Goal: Task Accomplishment & Management: Complete application form

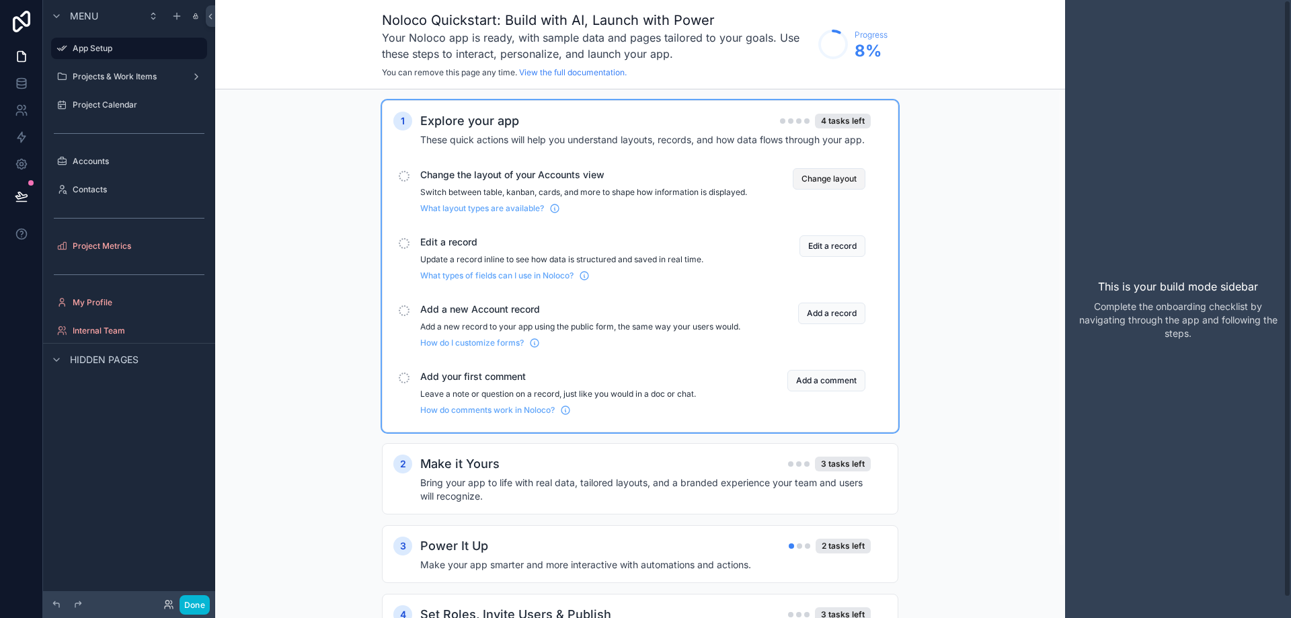
click at [820, 186] on button "Change layout" at bounding box center [829, 179] width 73 height 22
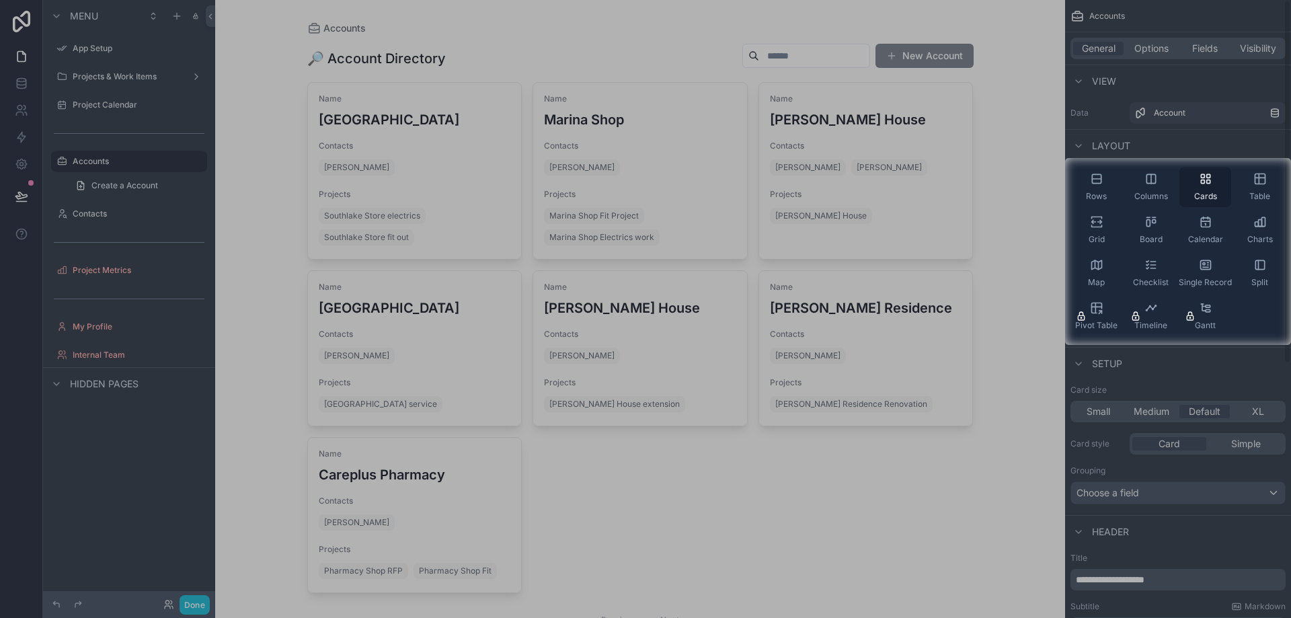
click at [1206, 192] on span "Cards" at bounding box center [1205, 196] width 23 height 11
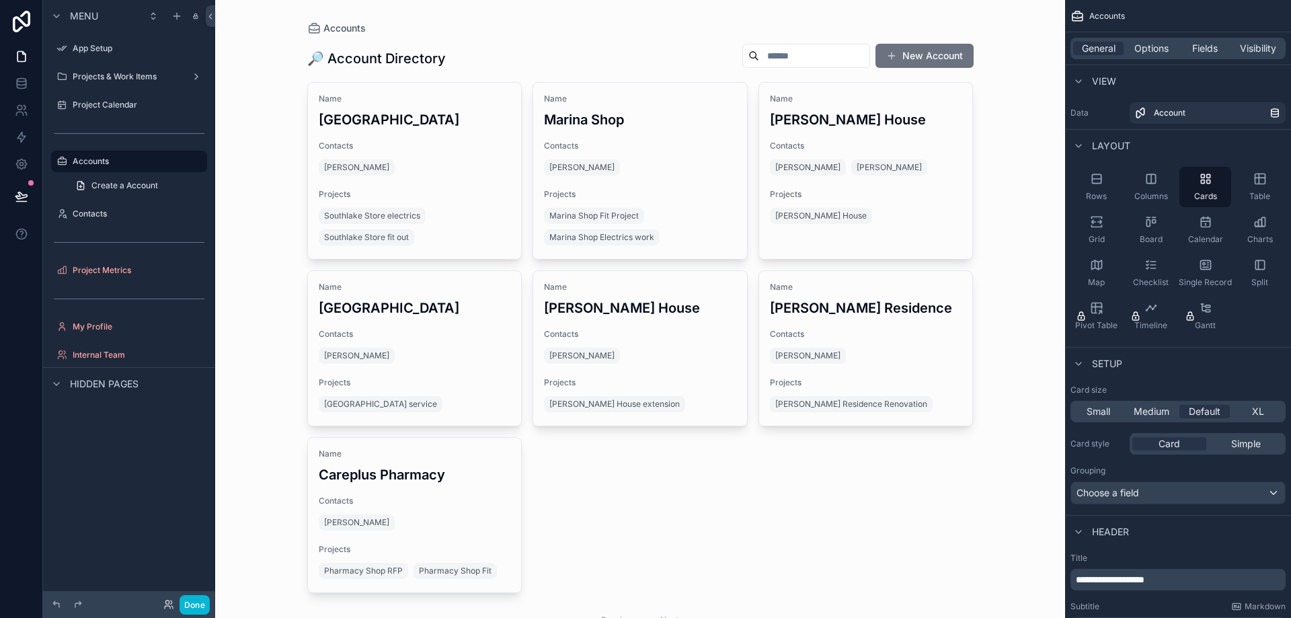
click at [624, 112] on div "scrollable content" at bounding box center [641, 339] width 688 height 678
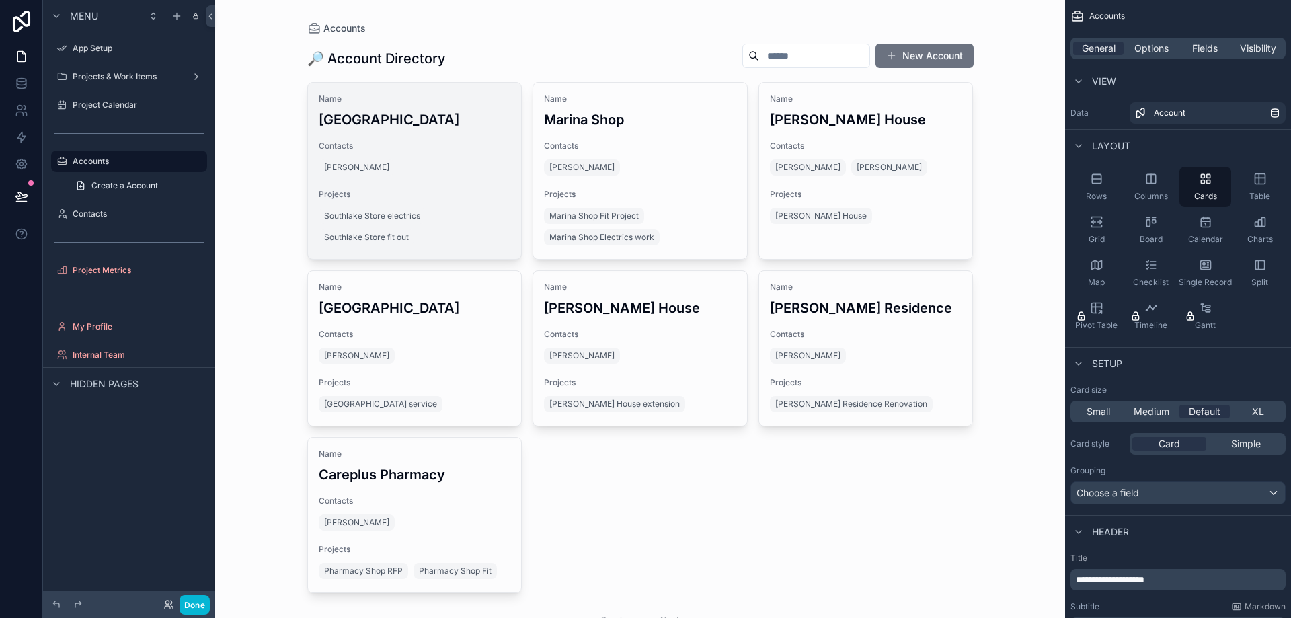
click at [425, 161] on div "[PERSON_NAME]" at bounding box center [415, 168] width 192 height 22
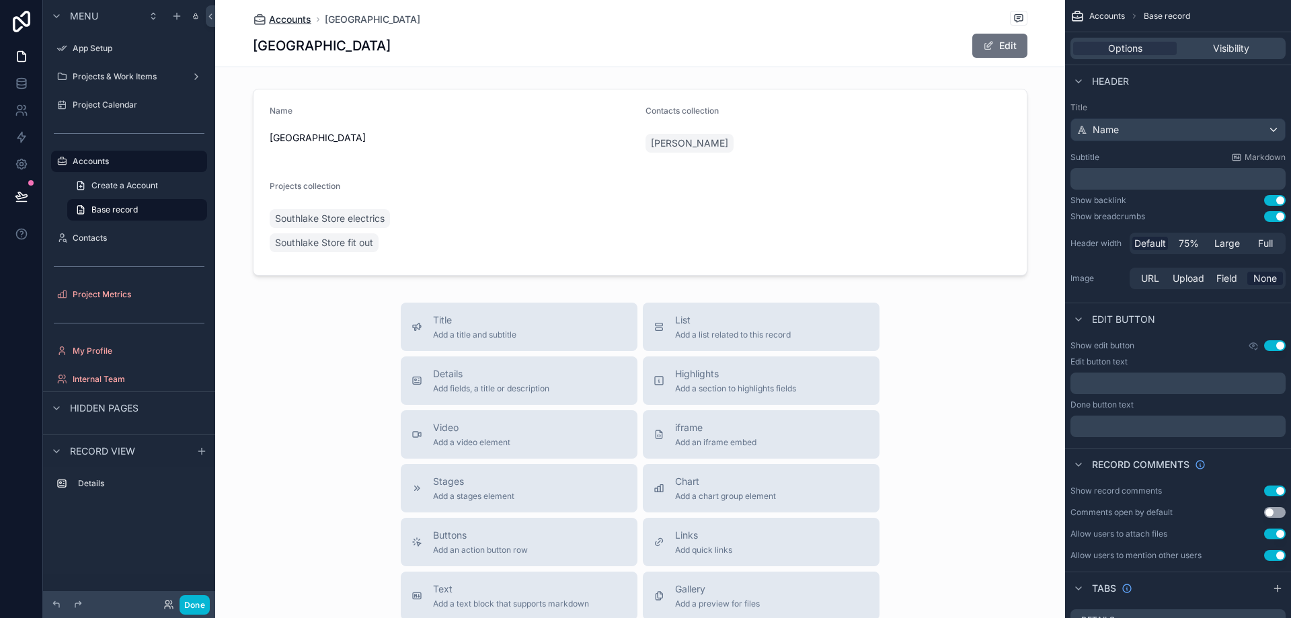
click at [285, 17] on span "Accounts" at bounding box center [290, 19] width 42 height 13
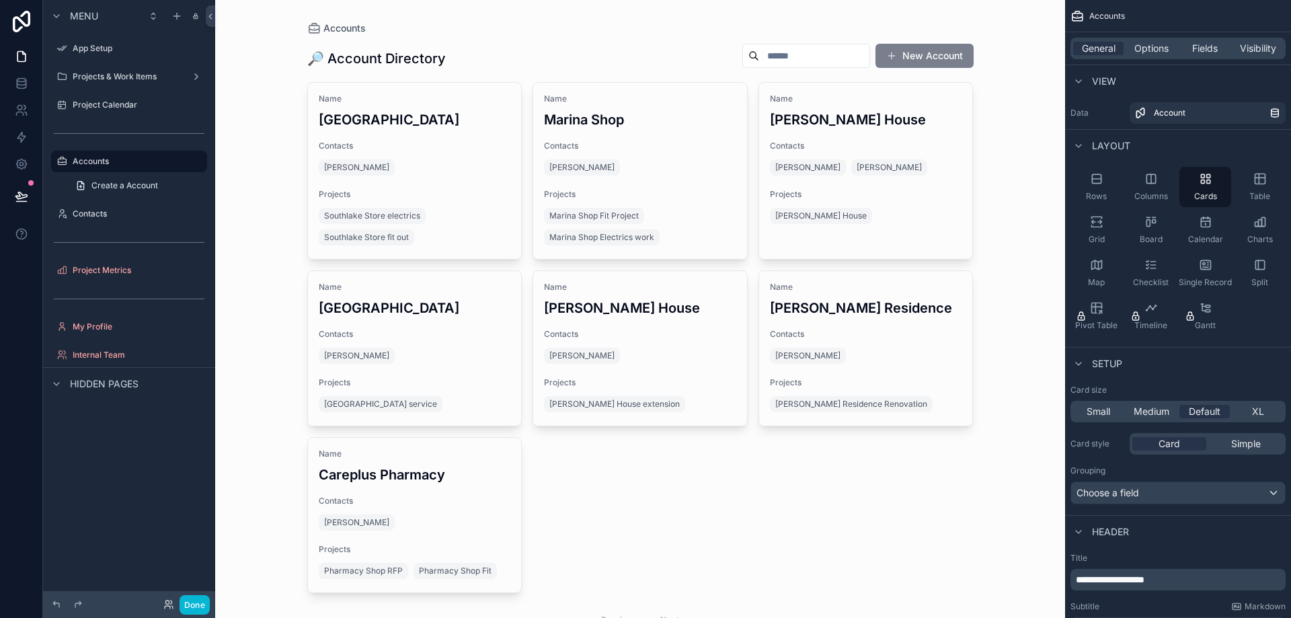
click at [903, 50] on button "New Account" at bounding box center [924, 56] width 98 height 24
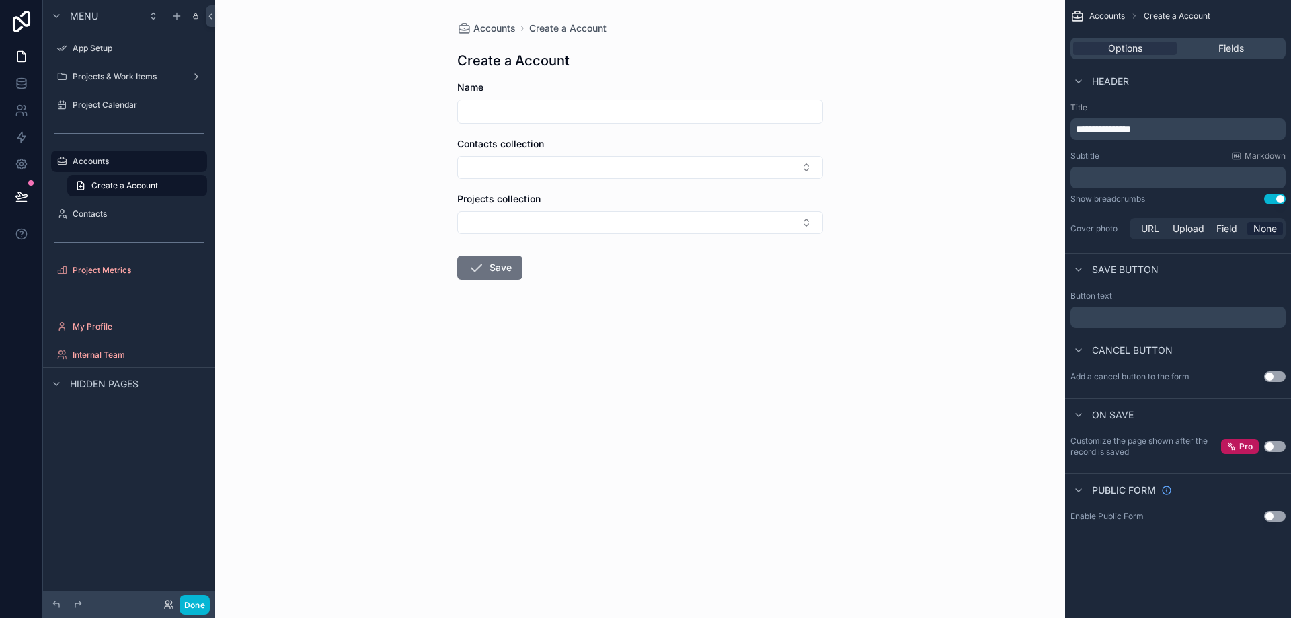
click at [563, 118] on input "scrollable content" at bounding box center [640, 111] width 364 height 19
type input "**********"
click at [615, 160] on button "Select Button" at bounding box center [640, 167] width 366 height 23
click at [578, 102] on input "**********" at bounding box center [640, 111] width 364 height 19
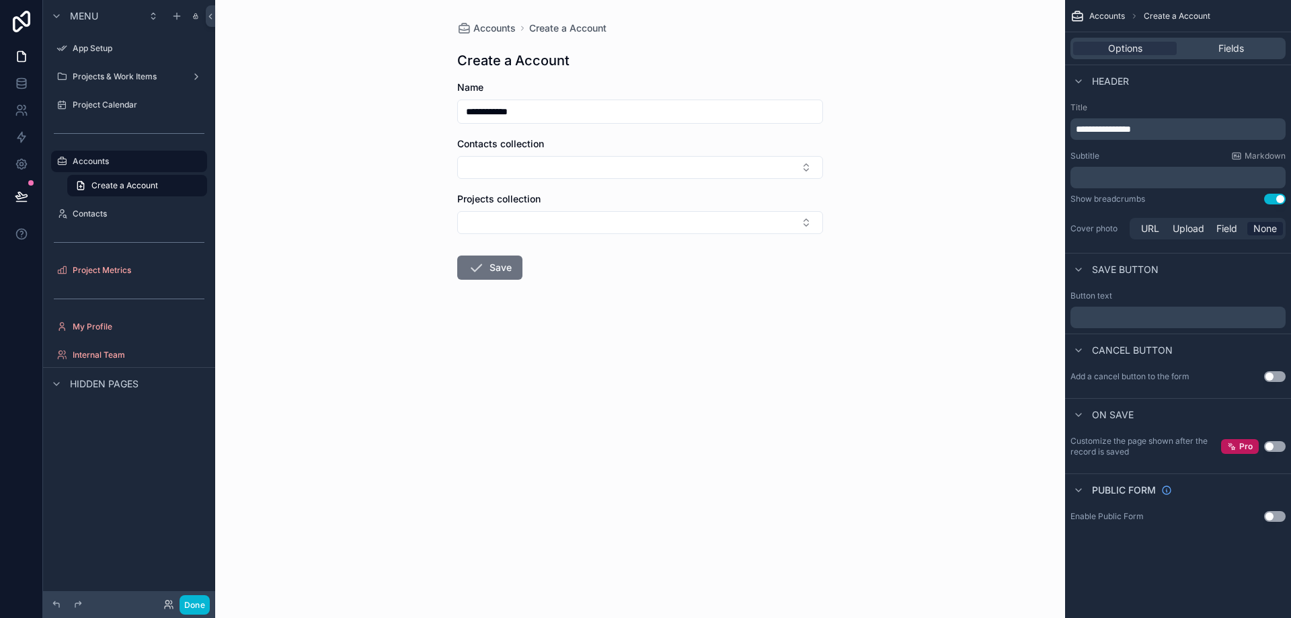
click at [489, 110] on input "**********" at bounding box center [640, 111] width 364 height 19
click at [502, 271] on button "Save" at bounding box center [489, 267] width 65 height 24
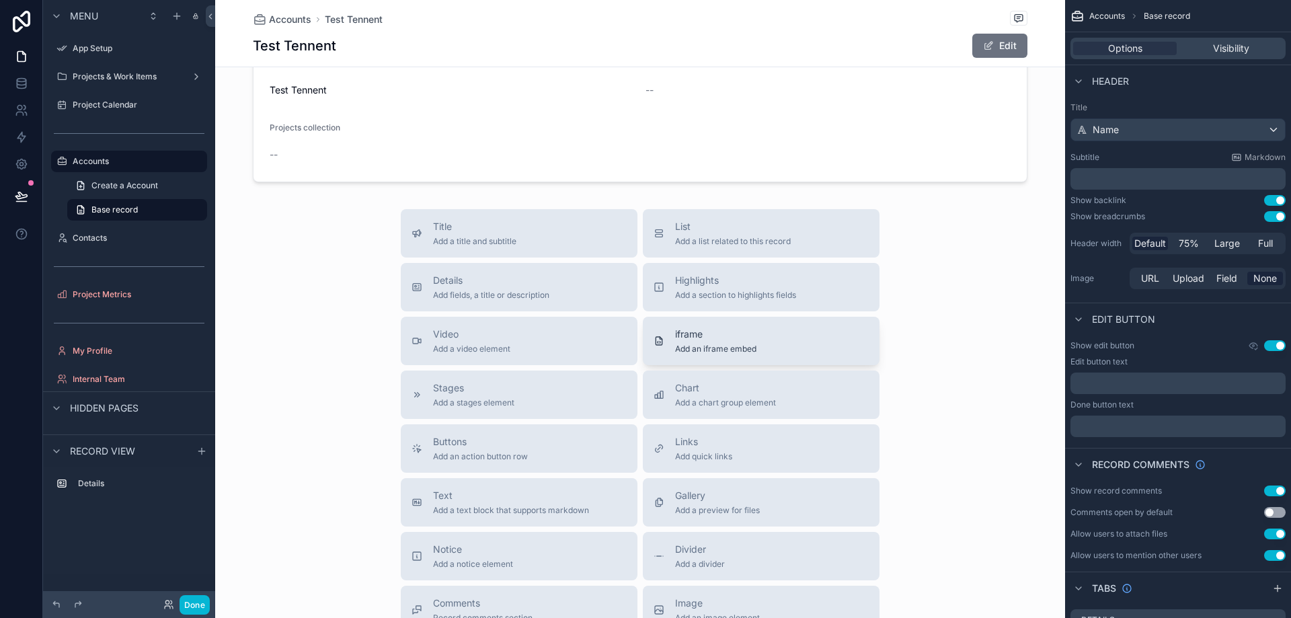
scroll to position [24, 0]
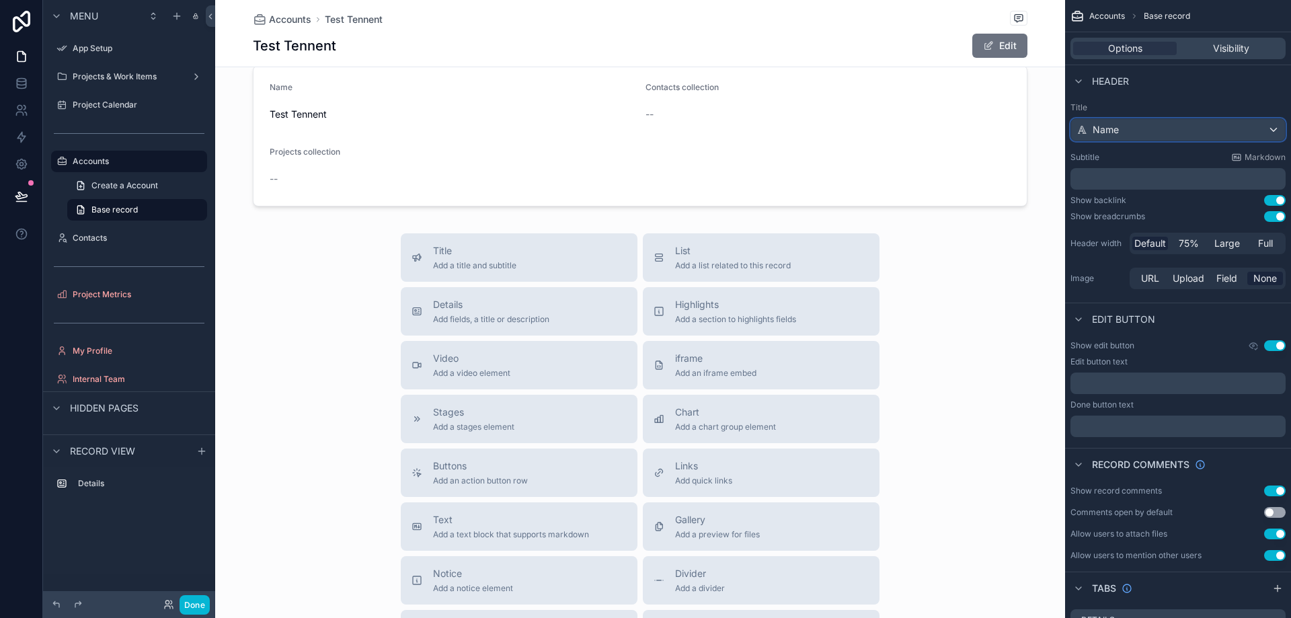
click at [1143, 125] on div "Name" at bounding box center [1178, 130] width 214 height 22
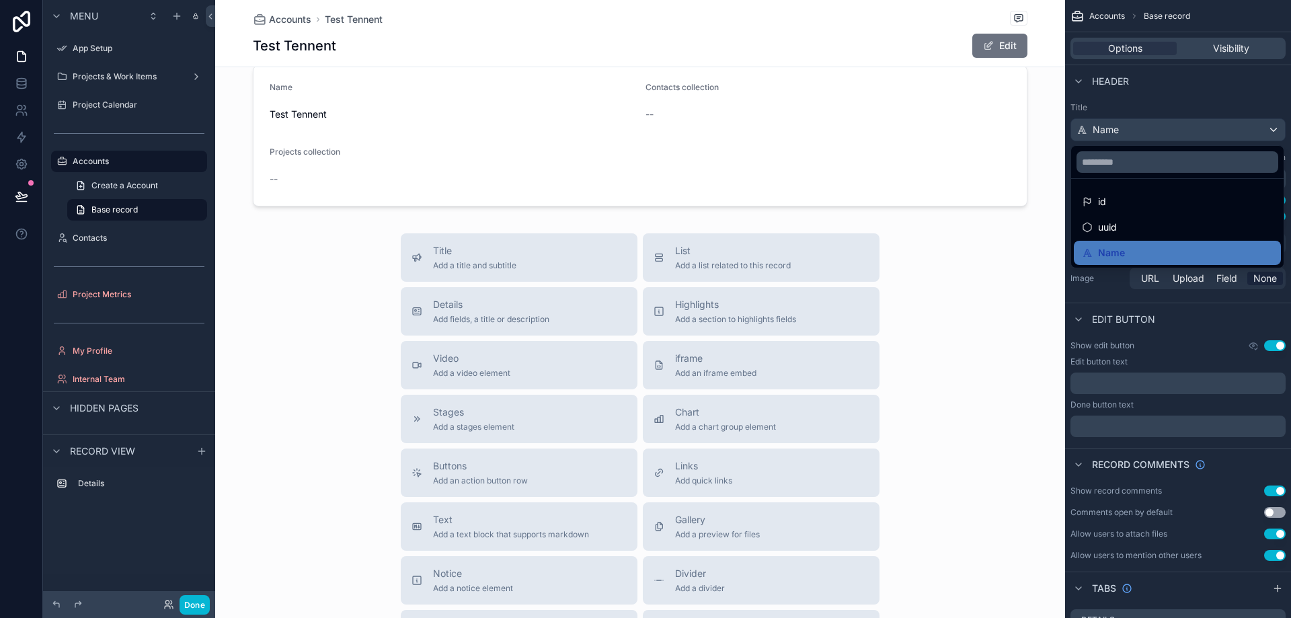
click at [1143, 125] on div "scrollable content" at bounding box center [645, 309] width 1291 height 618
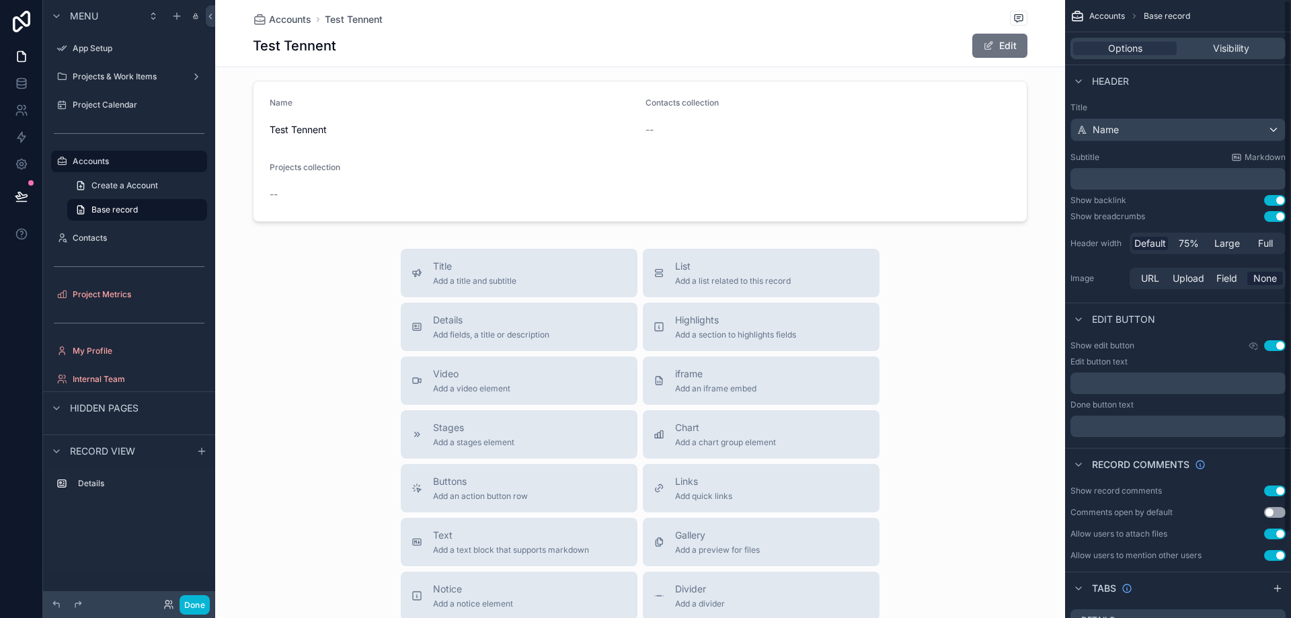
scroll to position [0, 0]
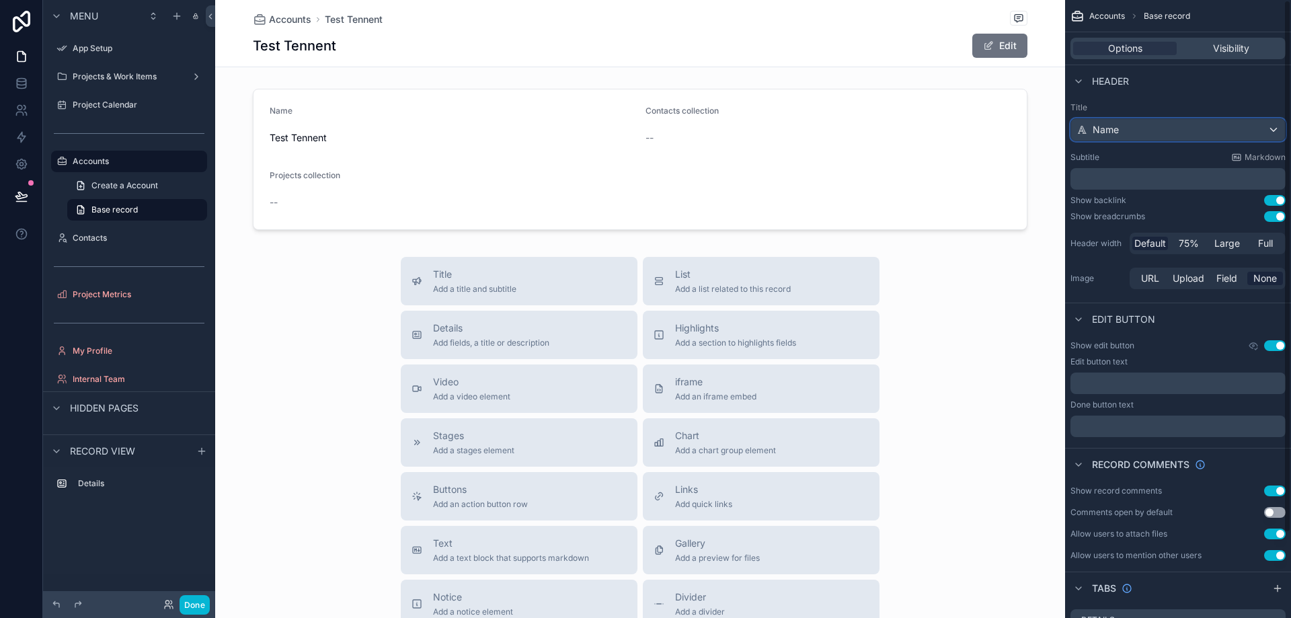
click at [1177, 123] on div "Name" at bounding box center [1178, 130] width 214 height 22
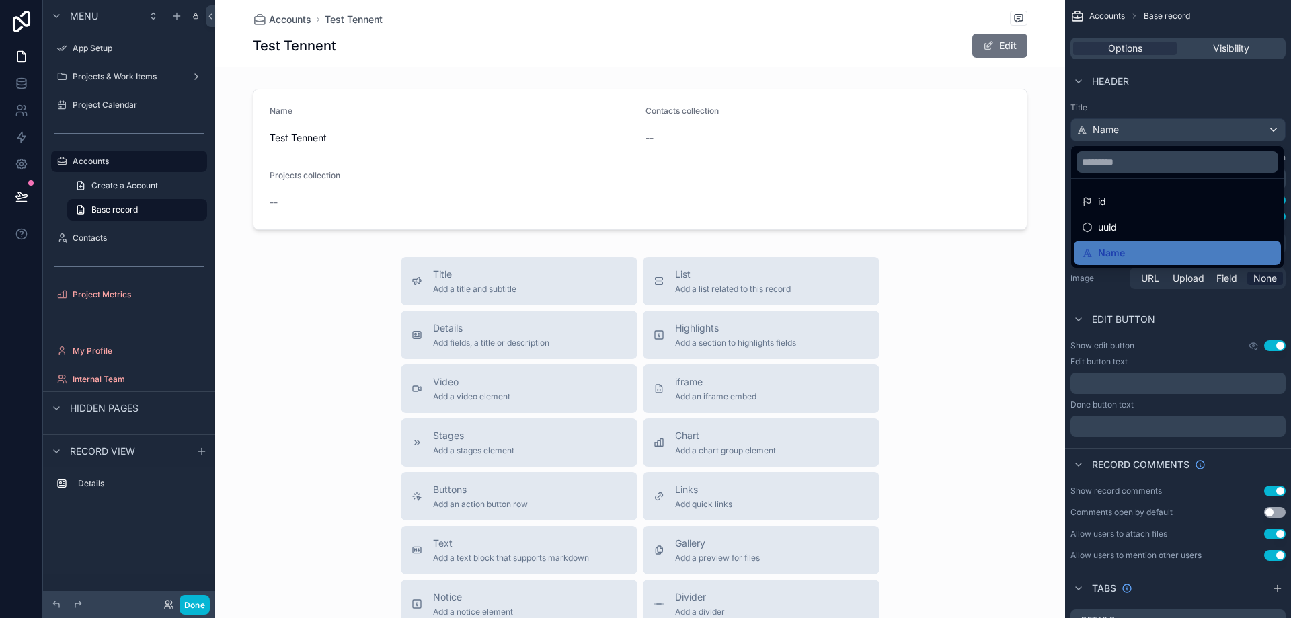
click at [997, 261] on div "Title Add a title and subtitle List Add a list related to this record Details A…" at bounding box center [640, 496] width 850 height 479
click at [285, 18] on span "Accounts" at bounding box center [290, 19] width 42 height 13
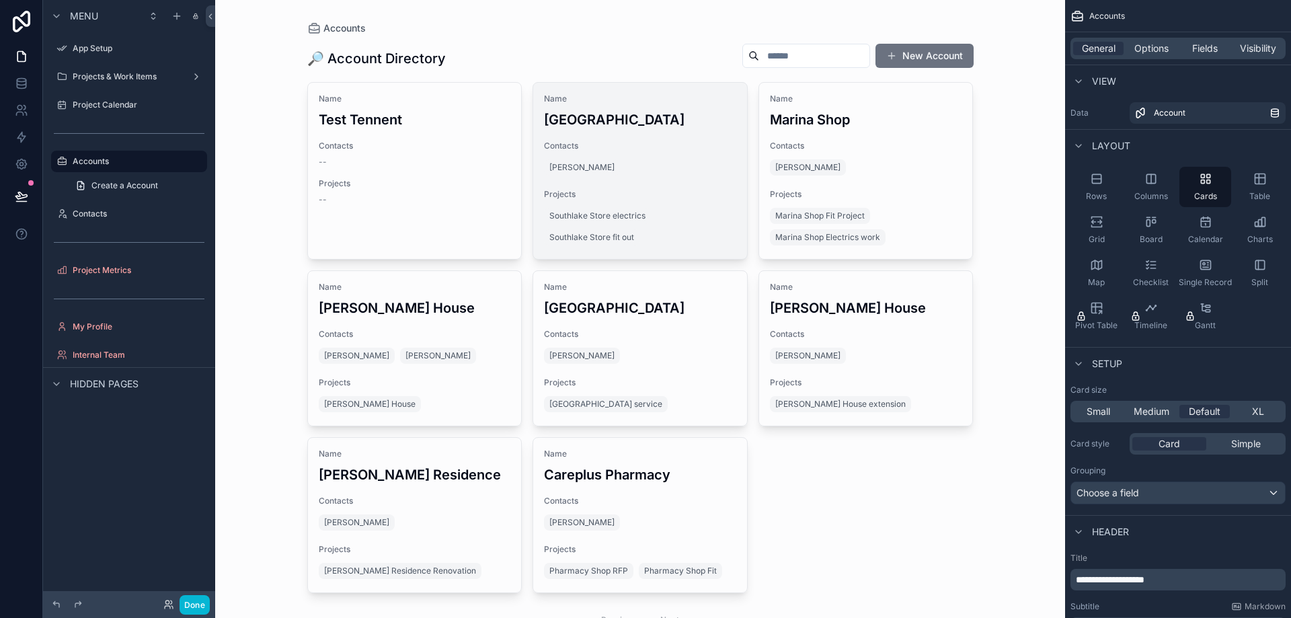
click at [645, 175] on div "[PERSON_NAME]" at bounding box center [640, 168] width 192 height 22
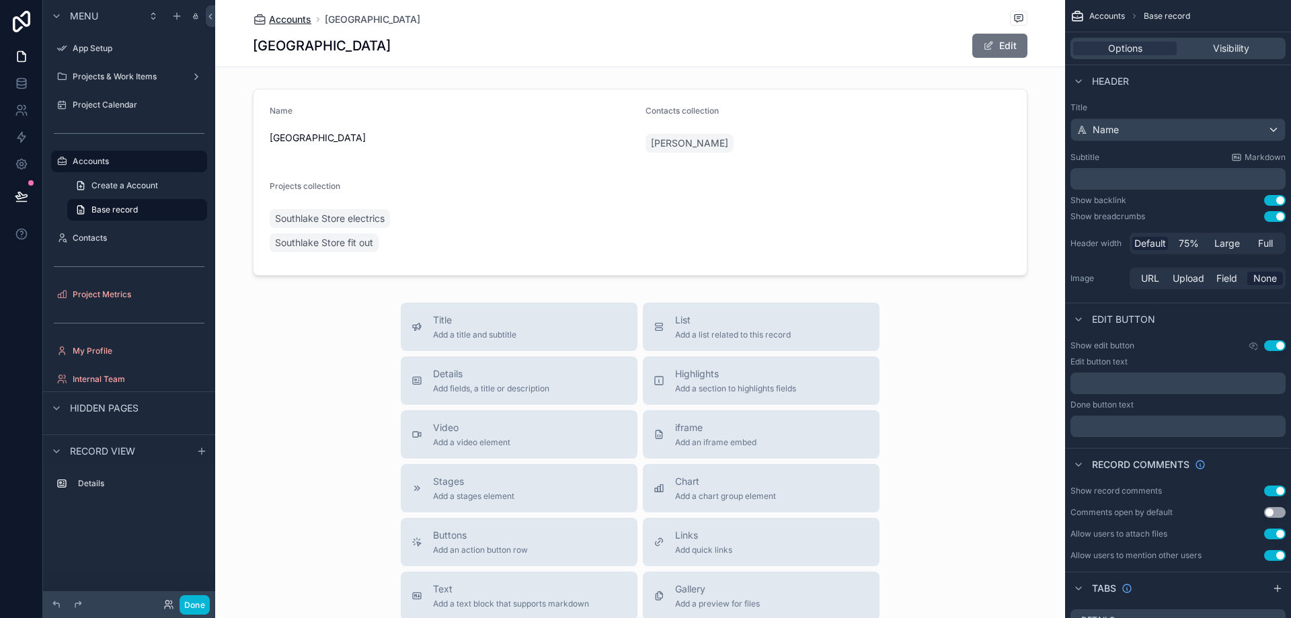
click at [293, 23] on span "Accounts" at bounding box center [290, 19] width 42 height 13
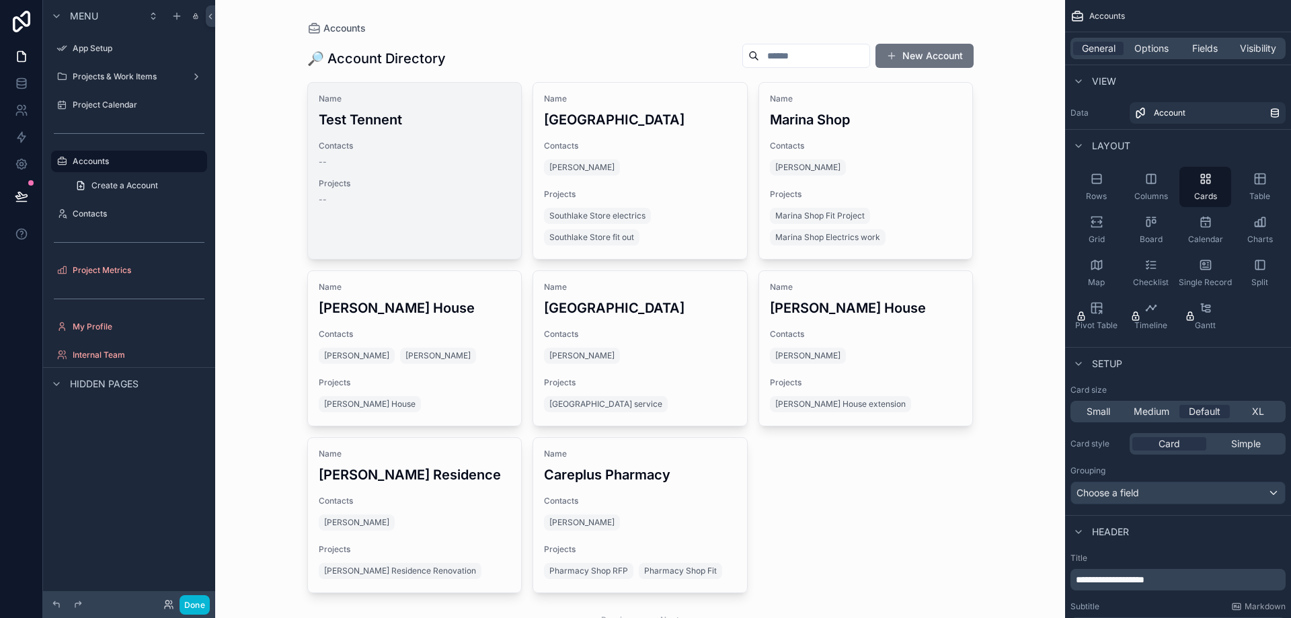
click at [447, 150] on span "Contacts" at bounding box center [415, 146] width 192 height 11
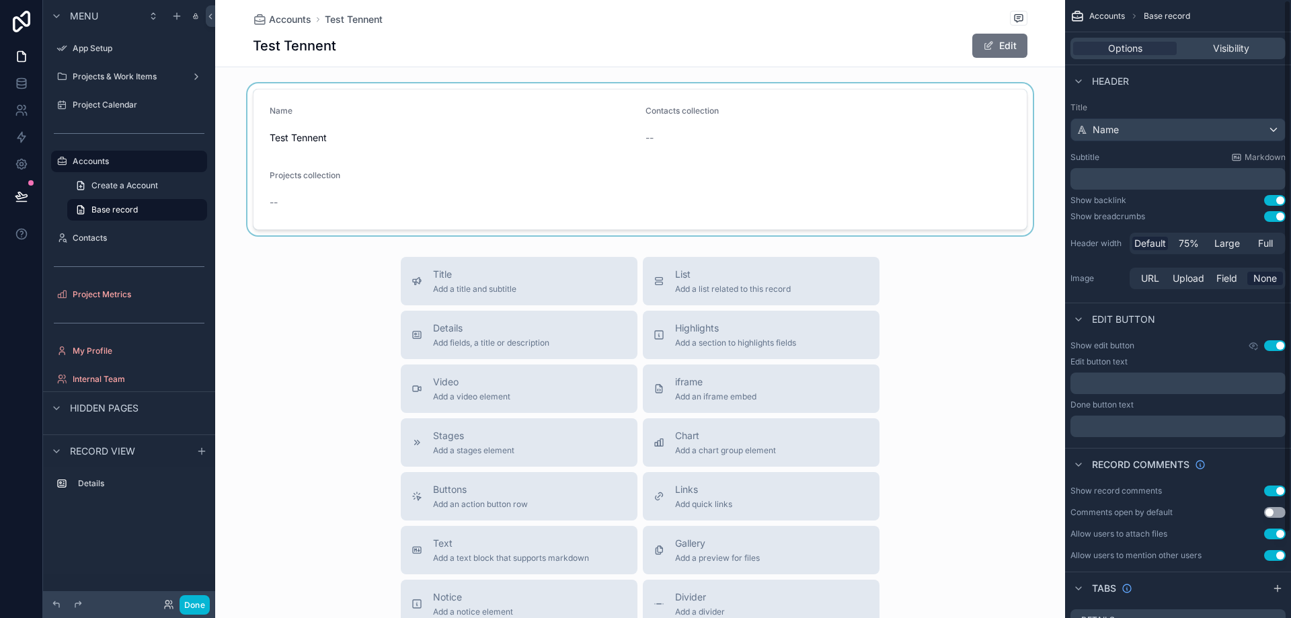
click at [902, 127] on div "scrollable content" at bounding box center [640, 159] width 850 height 152
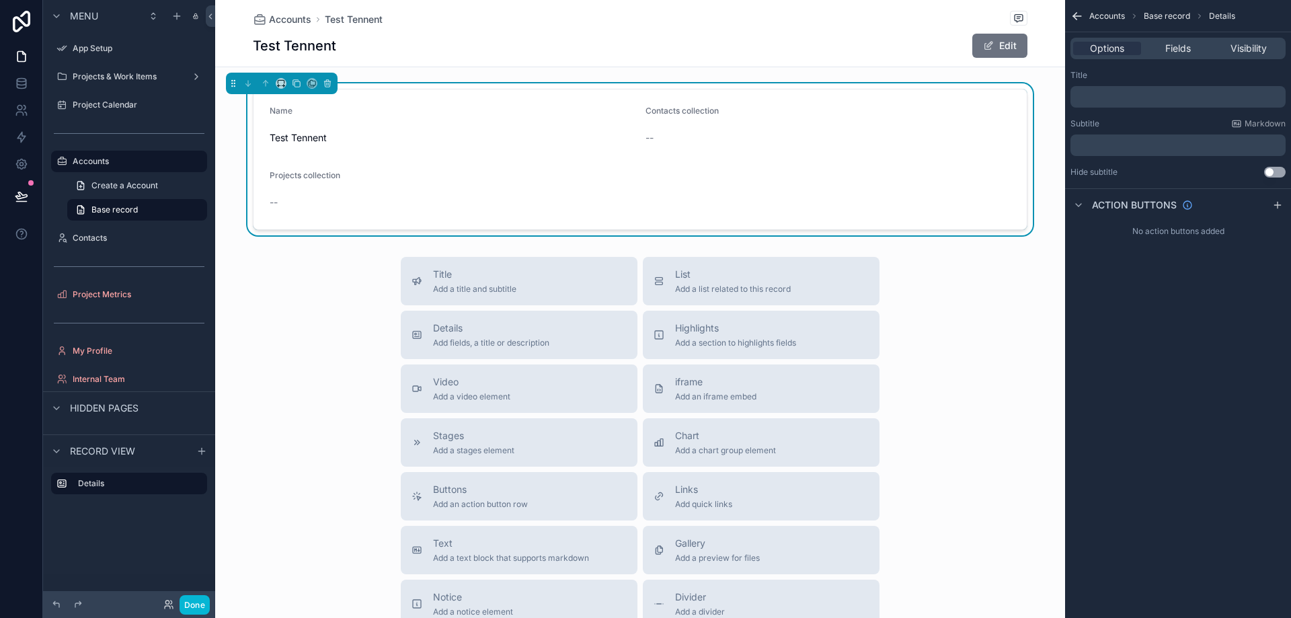
click at [108, 407] on span "Hidden pages" at bounding box center [104, 407] width 69 height 13
click at [986, 44] on span "scrollable content" at bounding box center [988, 45] width 11 height 11
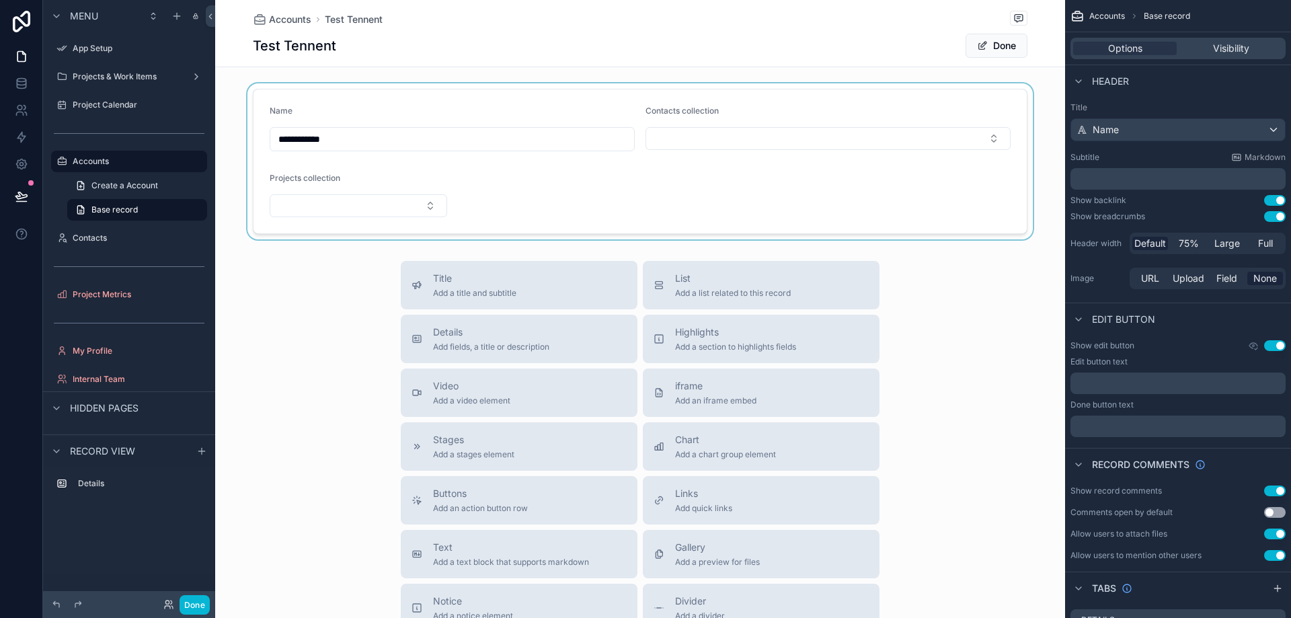
click at [787, 135] on div "scrollable content" at bounding box center [640, 161] width 850 height 156
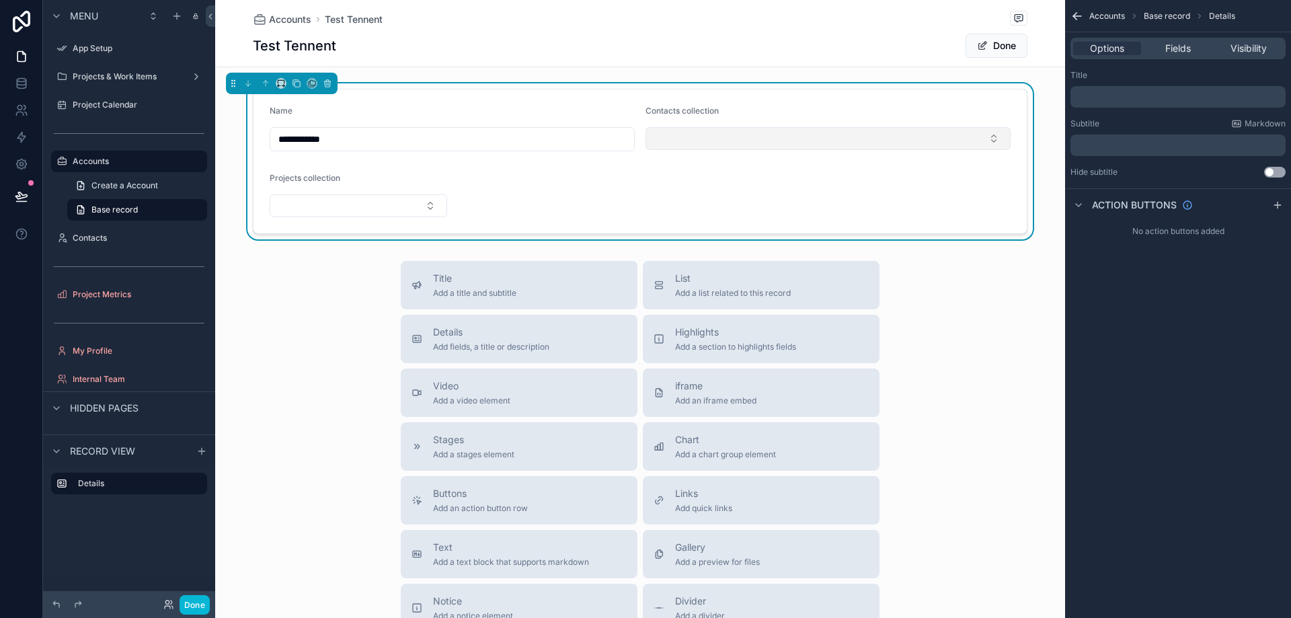
click at [792, 146] on button "Select Button" at bounding box center [827, 138] width 365 height 23
click at [712, 77] on div "**********" at bounding box center [640, 423] width 850 height 847
click at [290, 15] on span "Accounts" at bounding box center [290, 19] width 42 height 13
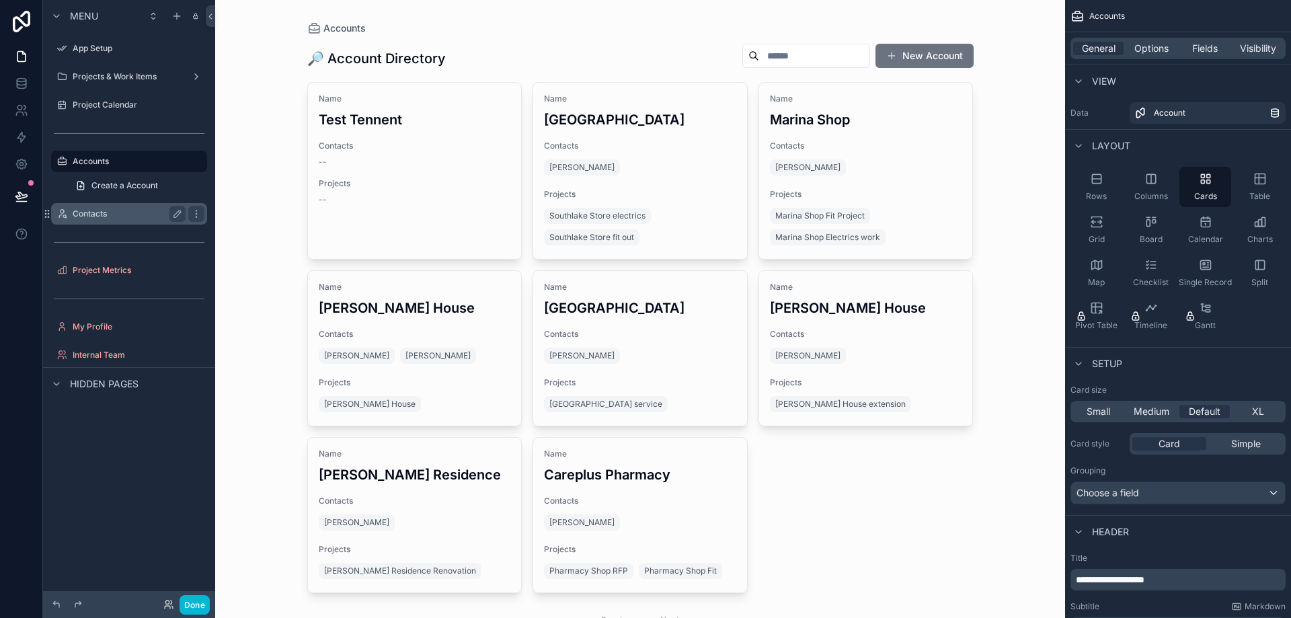
click at [100, 207] on div "Contacts" at bounding box center [129, 214] width 113 height 16
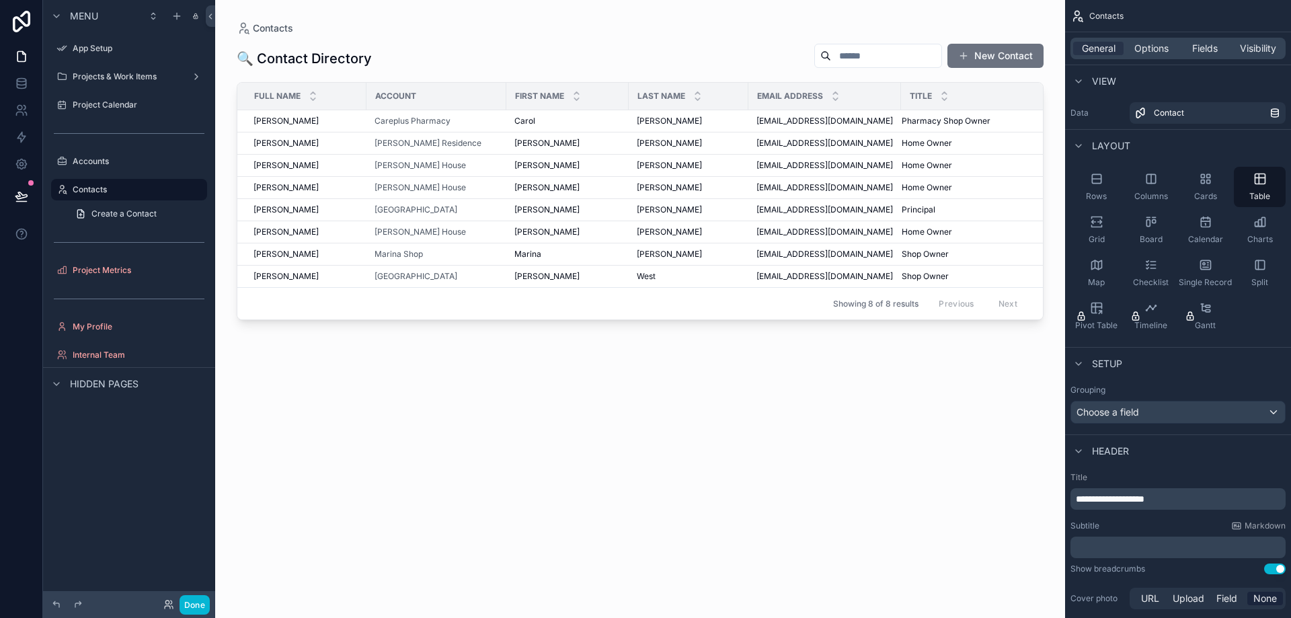
click at [996, 55] on div "scrollable content" at bounding box center [640, 301] width 850 height 602
click at [984, 58] on button "New Contact" at bounding box center [995, 56] width 96 height 24
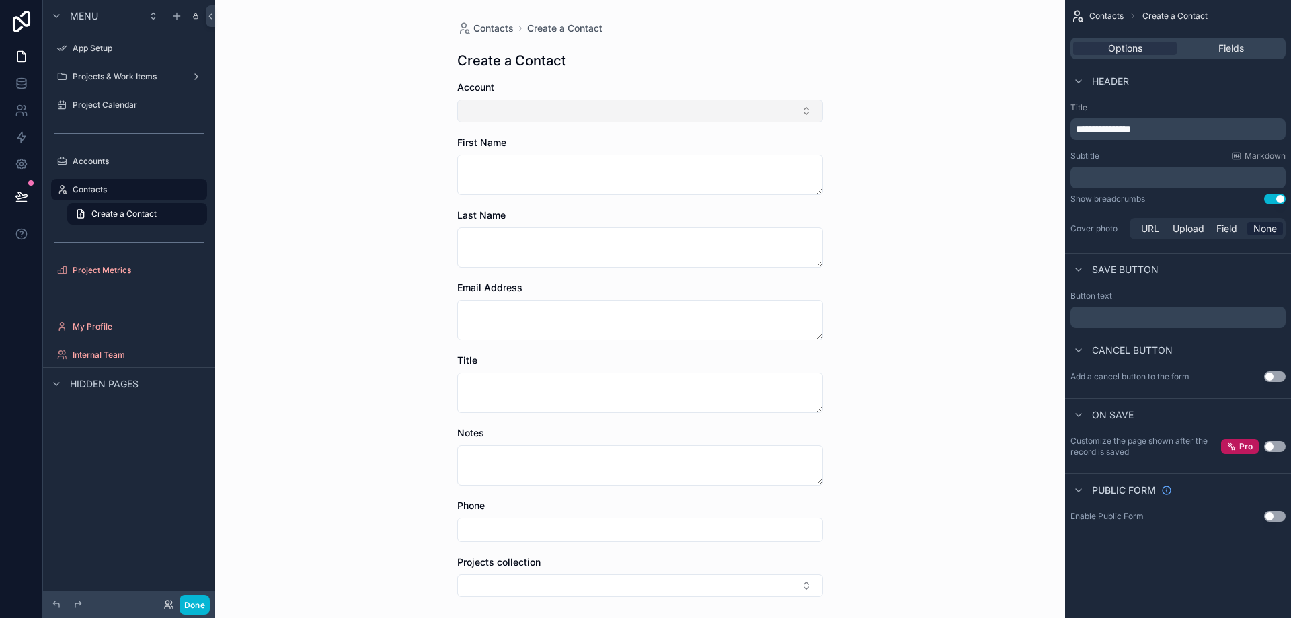
click at [705, 102] on button "Select Button" at bounding box center [640, 111] width 366 height 23
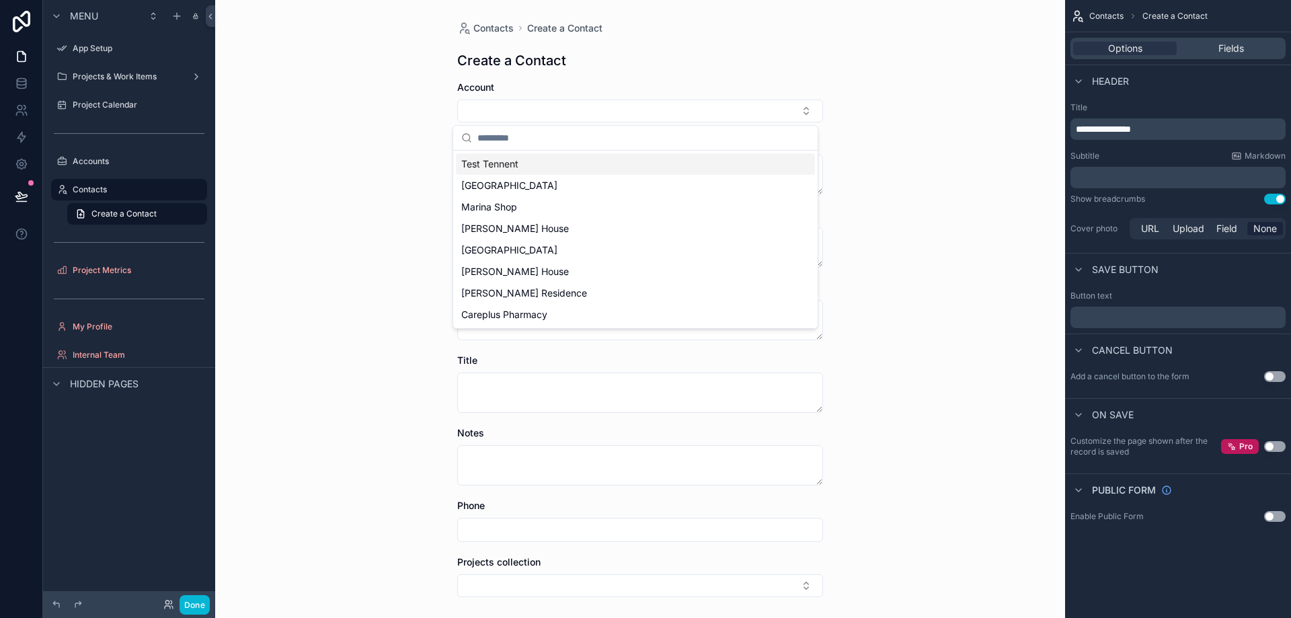
click at [644, 167] on div "Test Tennent" at bounding box center [635, 164] width 359 height 22
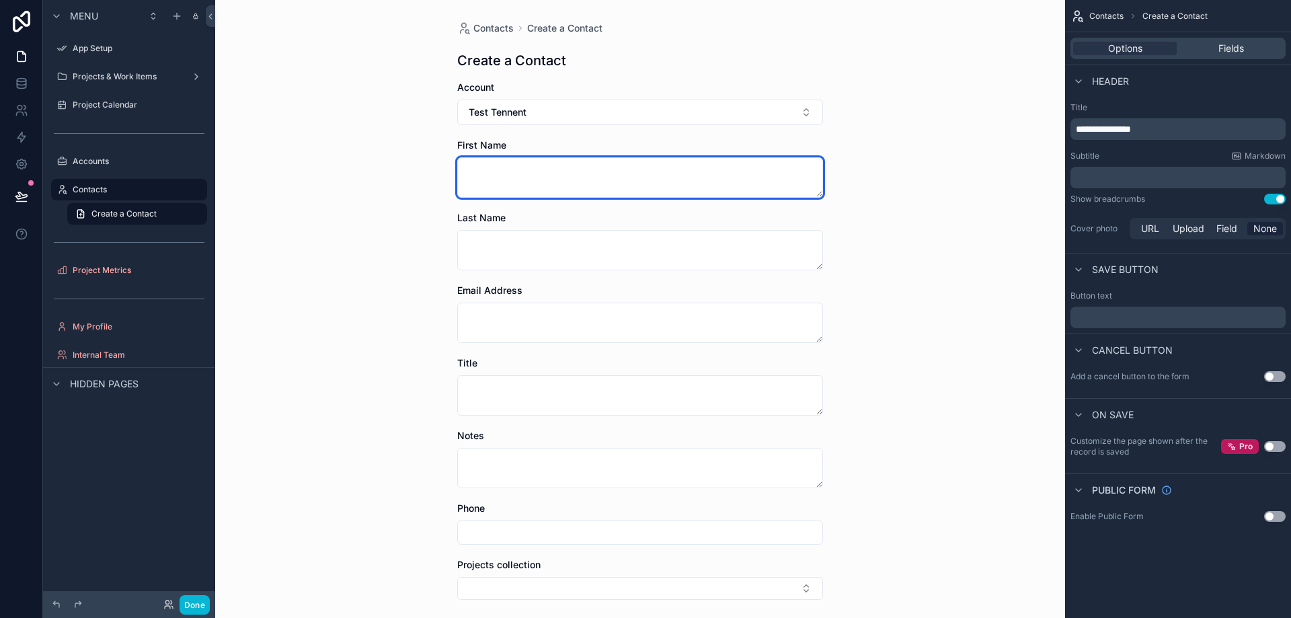
click at [608, 196] on textarea "scrollable content" at bounding box center [640, 177] width 366 height 40
type textarea "****"
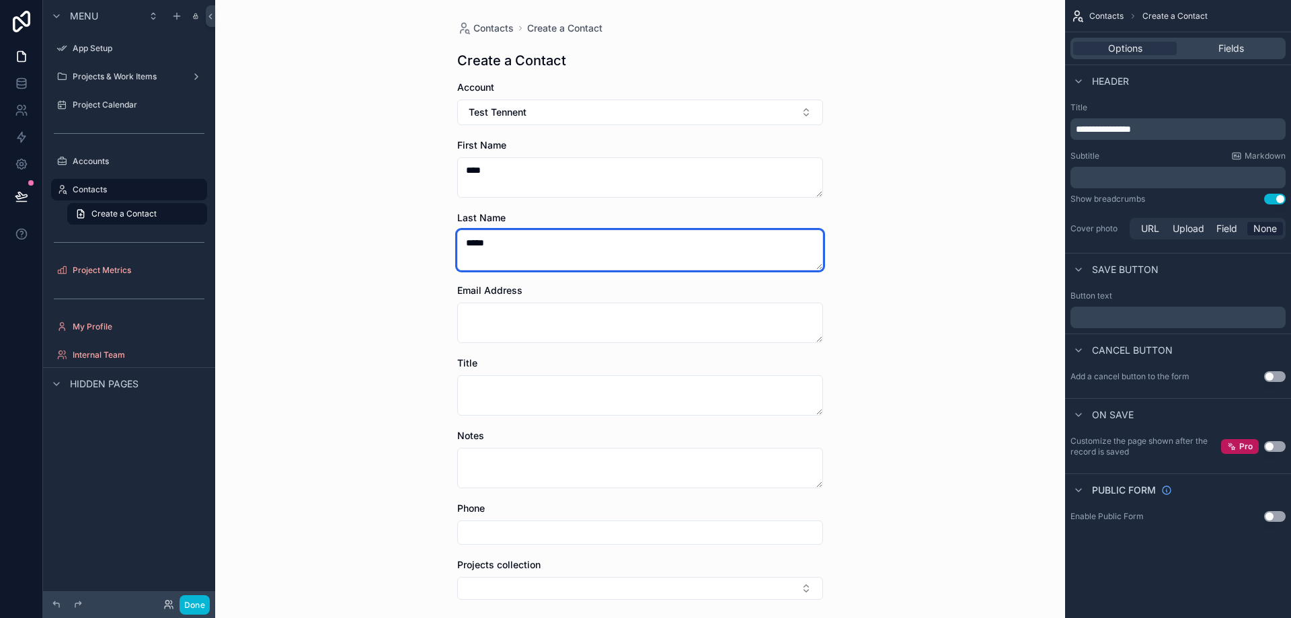
type textarea "*****"
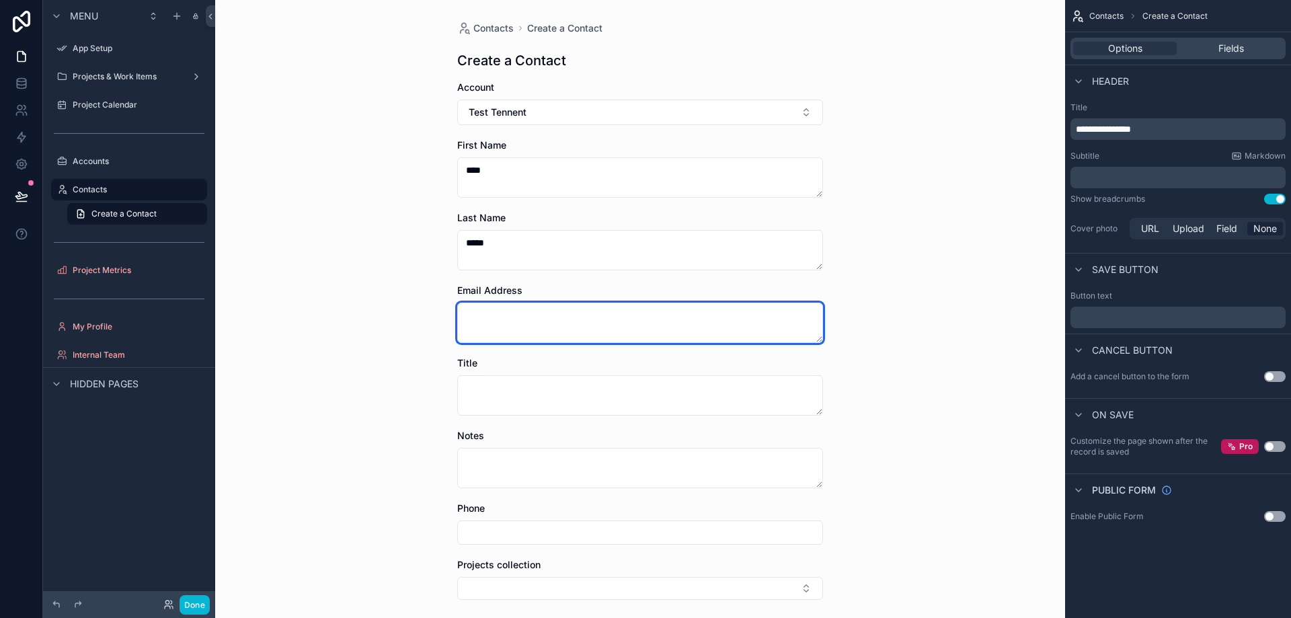
type textarea "*"
type textarea "**********"
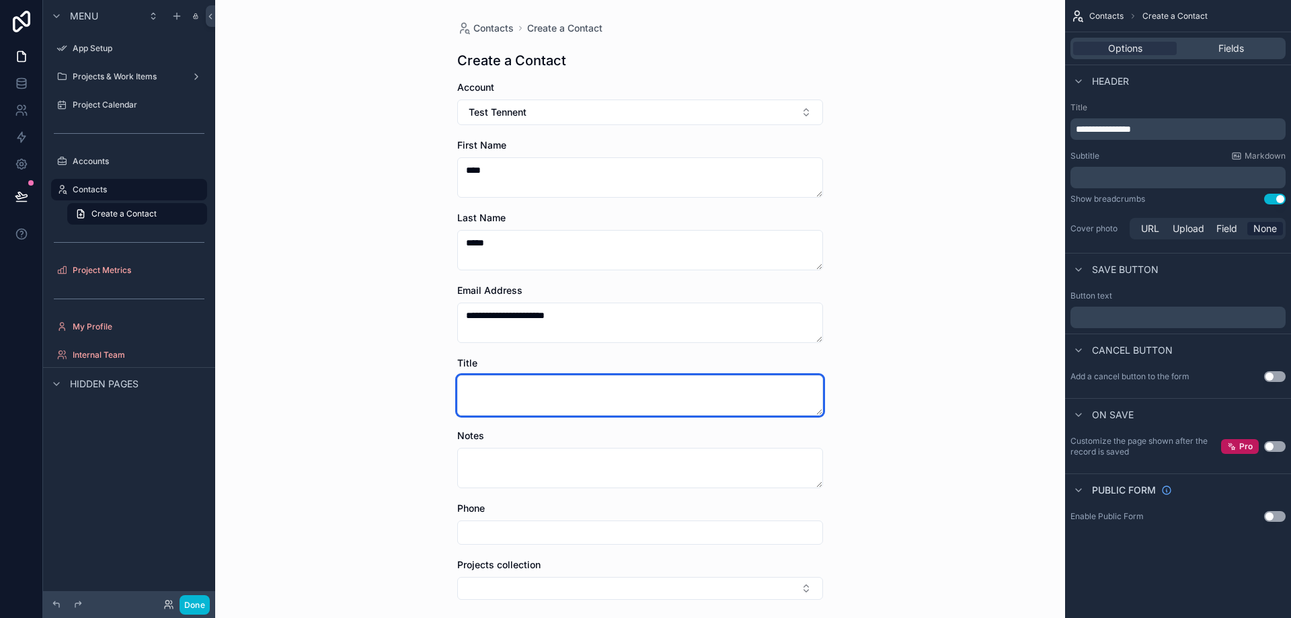
click at [562, 380] on textarea "scrollable content" at bounding box center [640, 395] width 366 height 40
type textarea "**********"
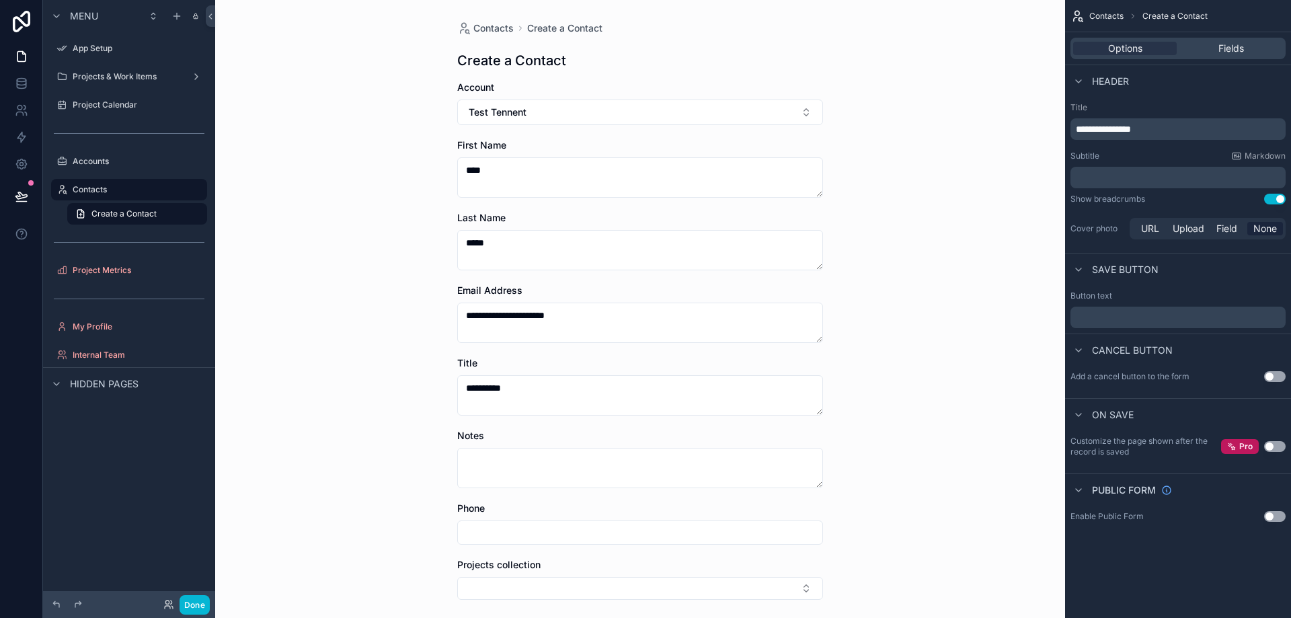
click at [368, 422] on div "**********" at bounding box center [640, 309] width 850 height 618
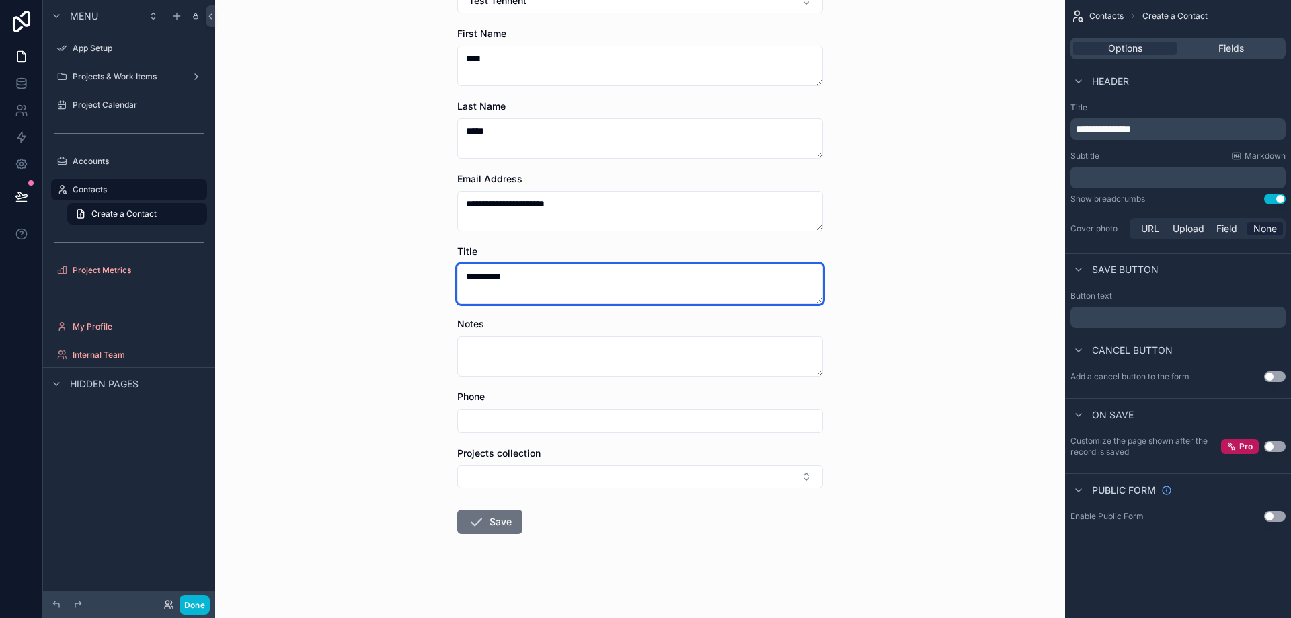
scroll to position [114, 0]
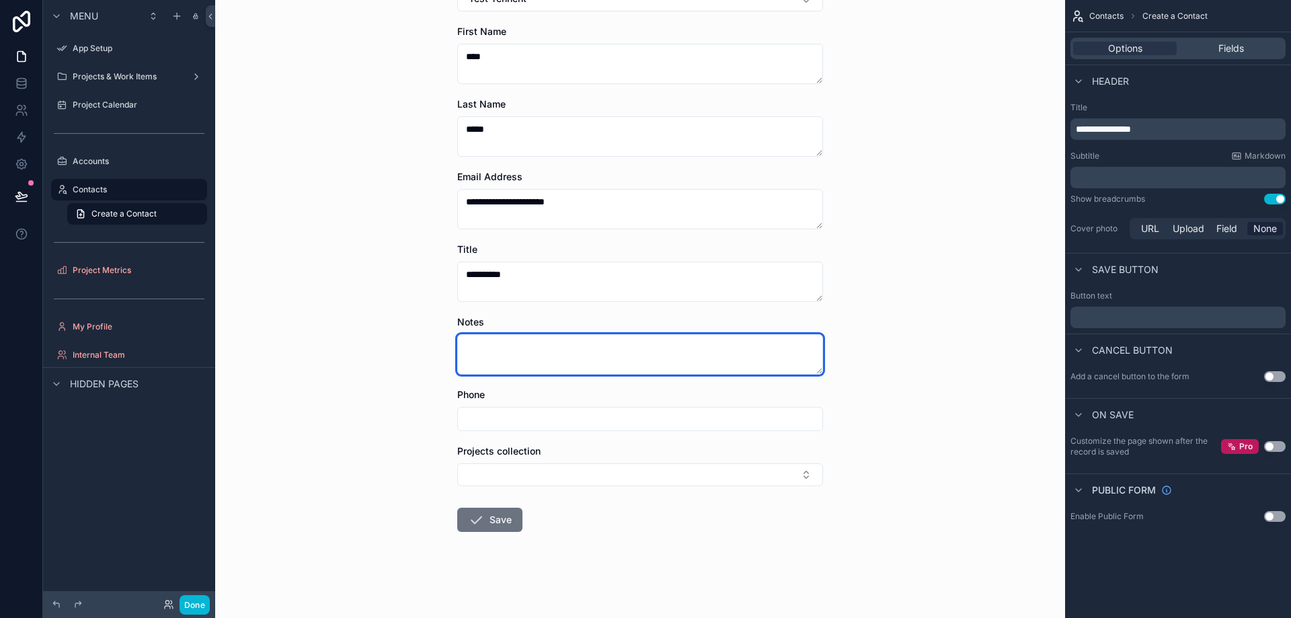
click at [497, 346] on textarea "scrollable content" at bounding box center [640, 354] width 366 height 40
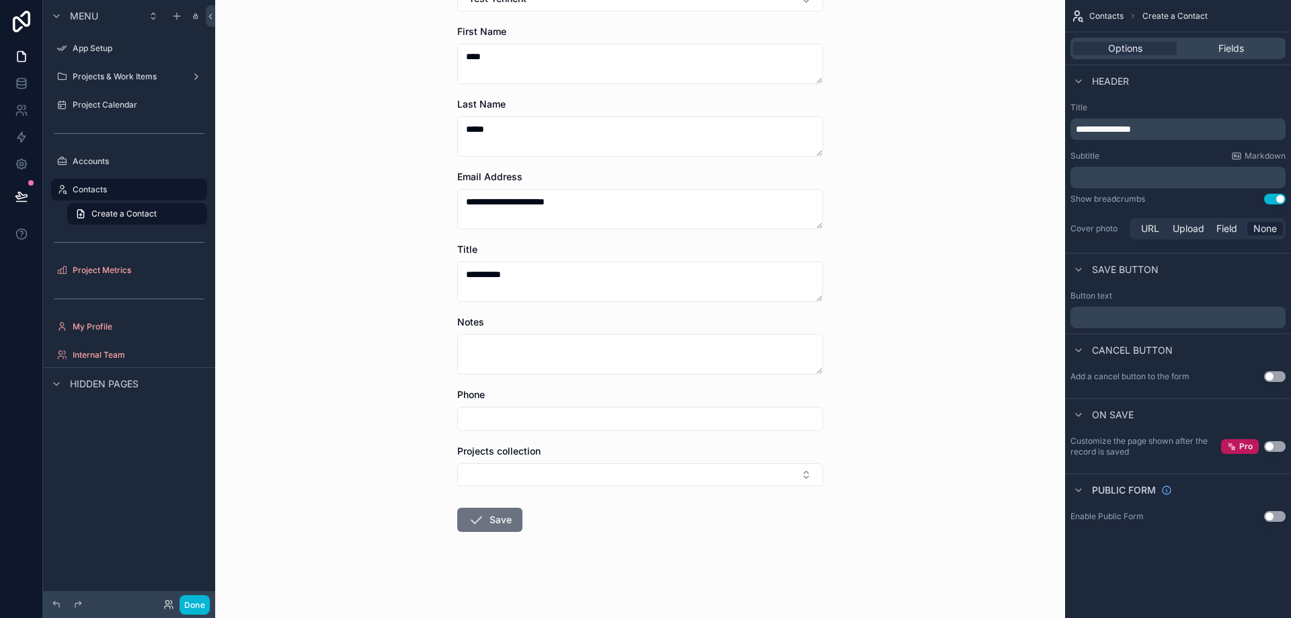
click at [518, 428] on div "scrollable content" at bounding box center [640, 419] width 366 height 24
click at [523, 472] on button "Select Button" at bounding box center [640, 474] width 366 height 23
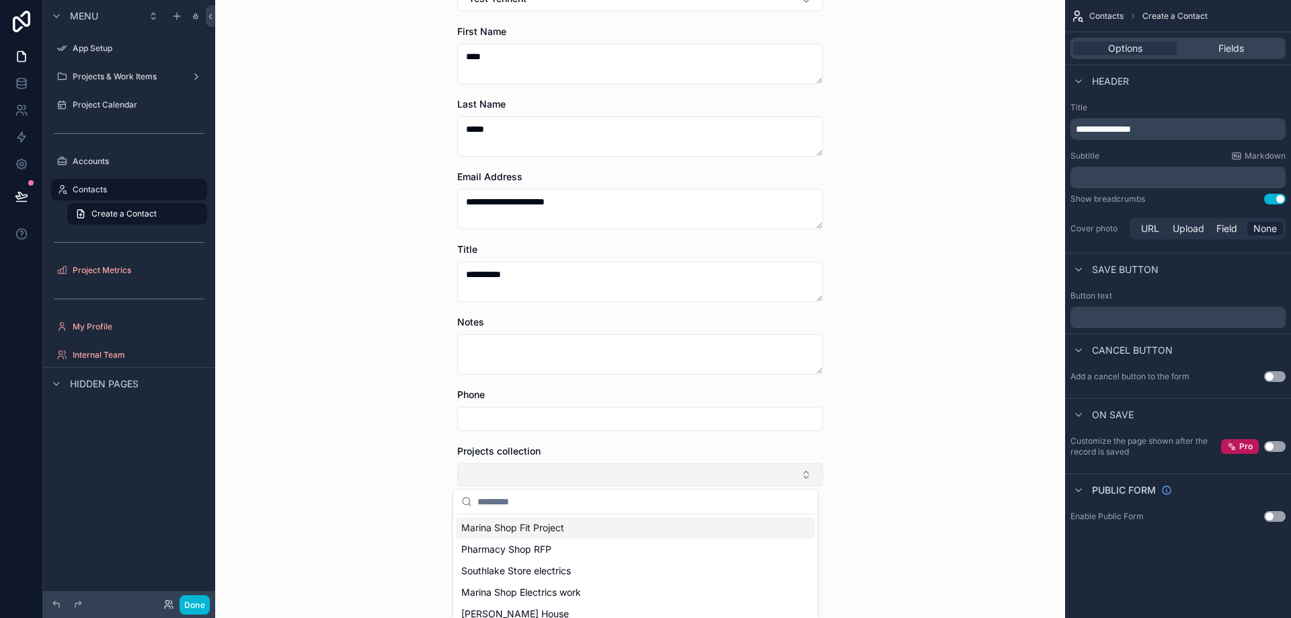
click at [520, 469] on button "Select Button" at bounding box center [640, 474] width 366 height 23
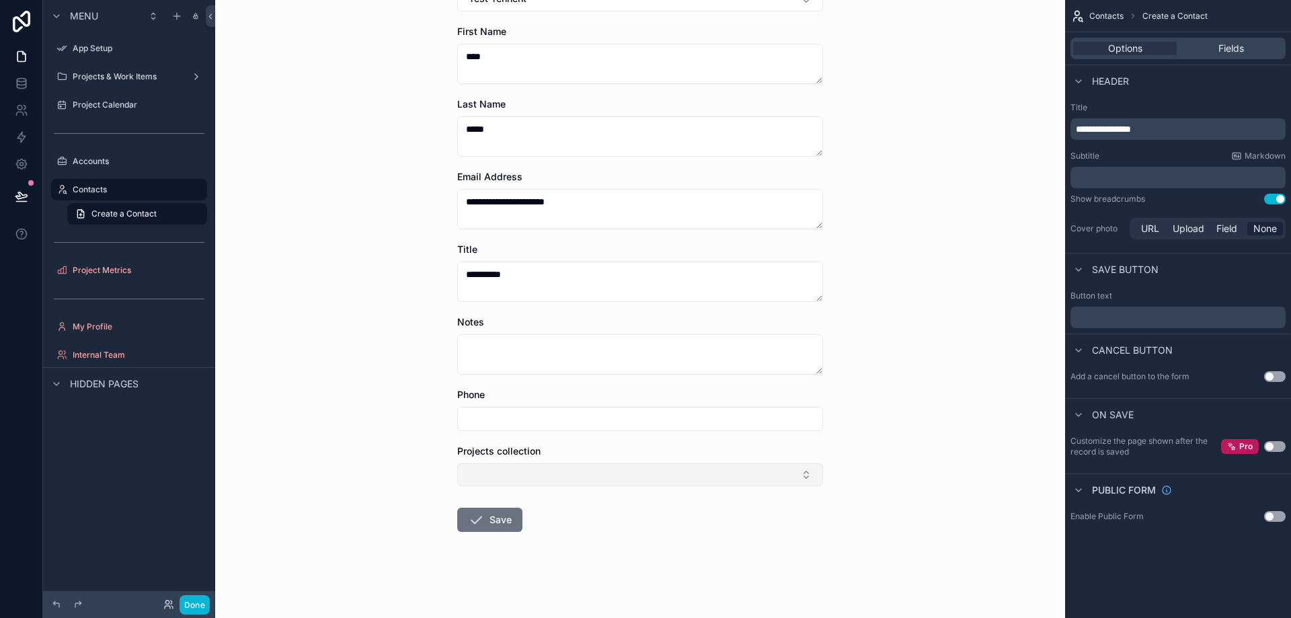
click at [520, 469] on button "Select Button" at bounding box center [640, 474] width 366 height 23
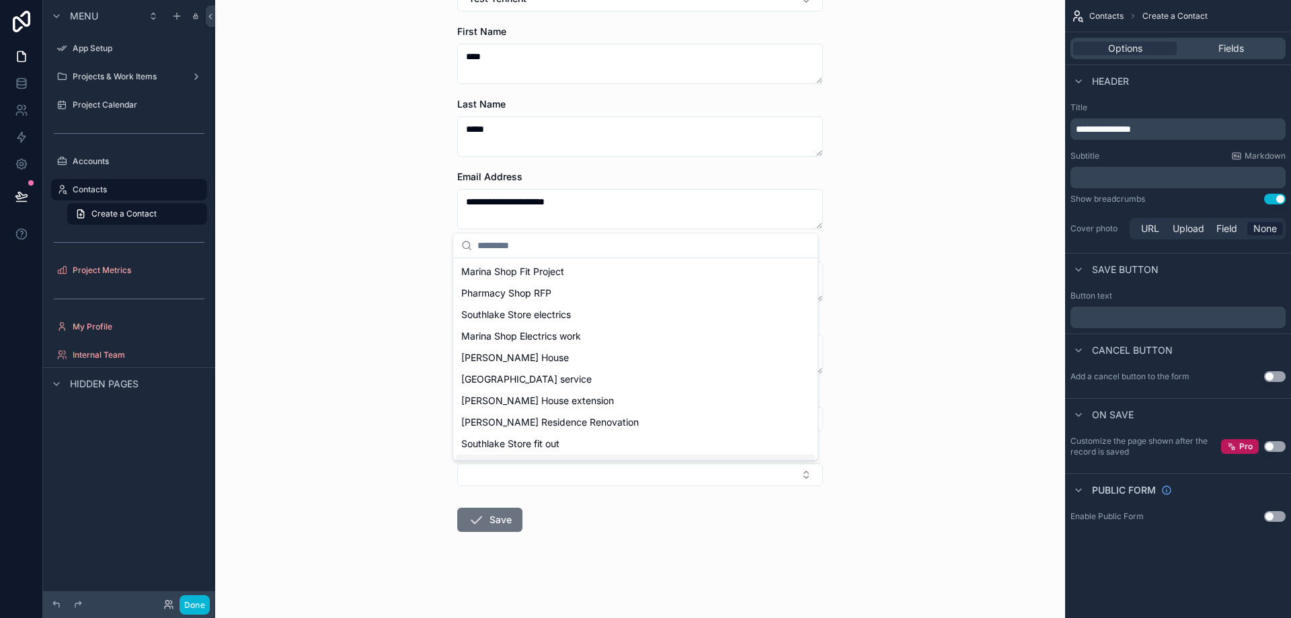
click at [379, 399] on div "**********" at bounding box center [640, 195] width 850 height 618
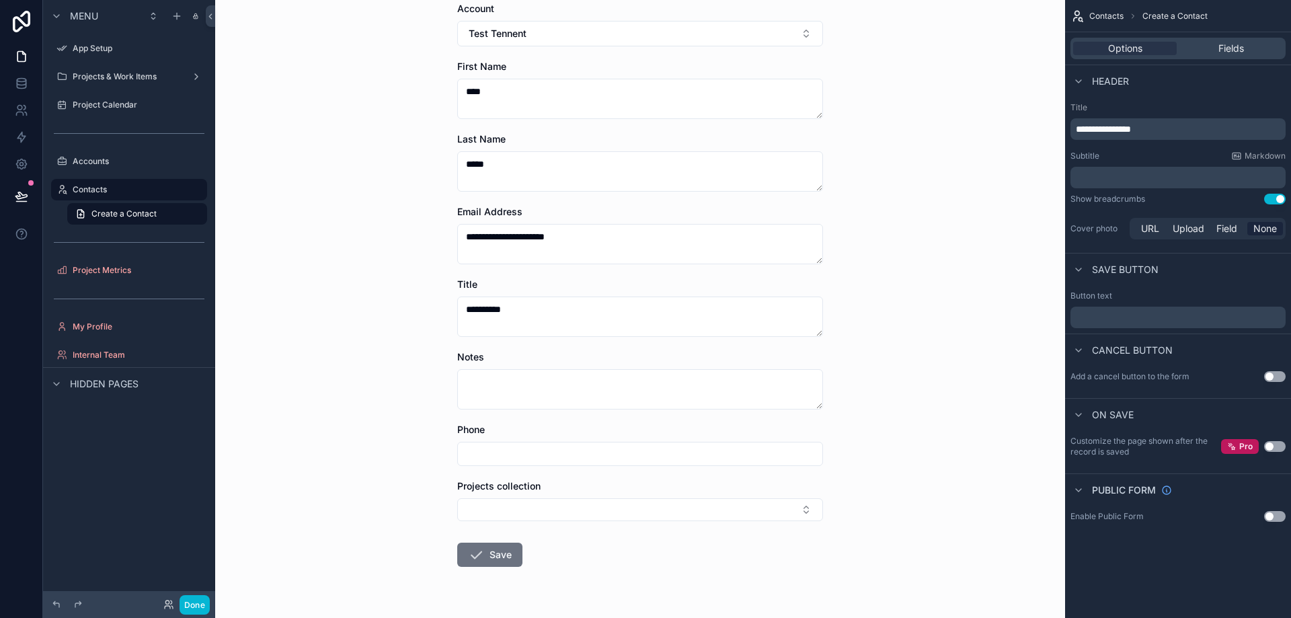
scroll to position [46, 0]
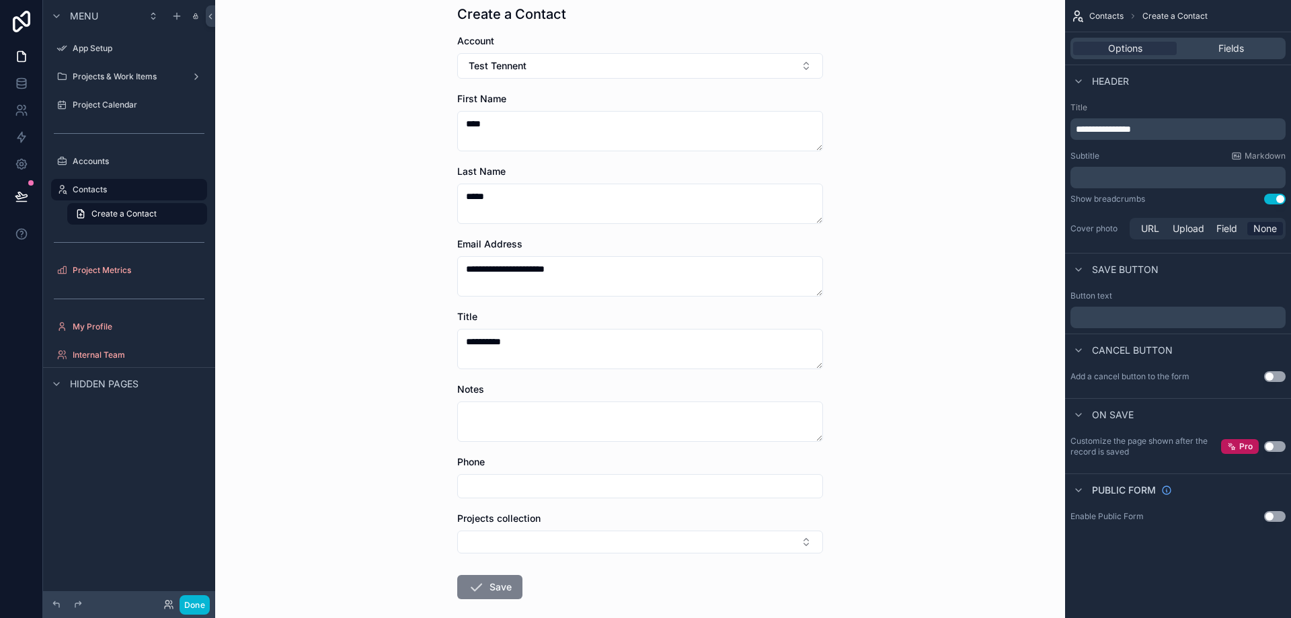
click at [489, 590] on button "Save" at bounding box center [489, 587] width 65 height 24
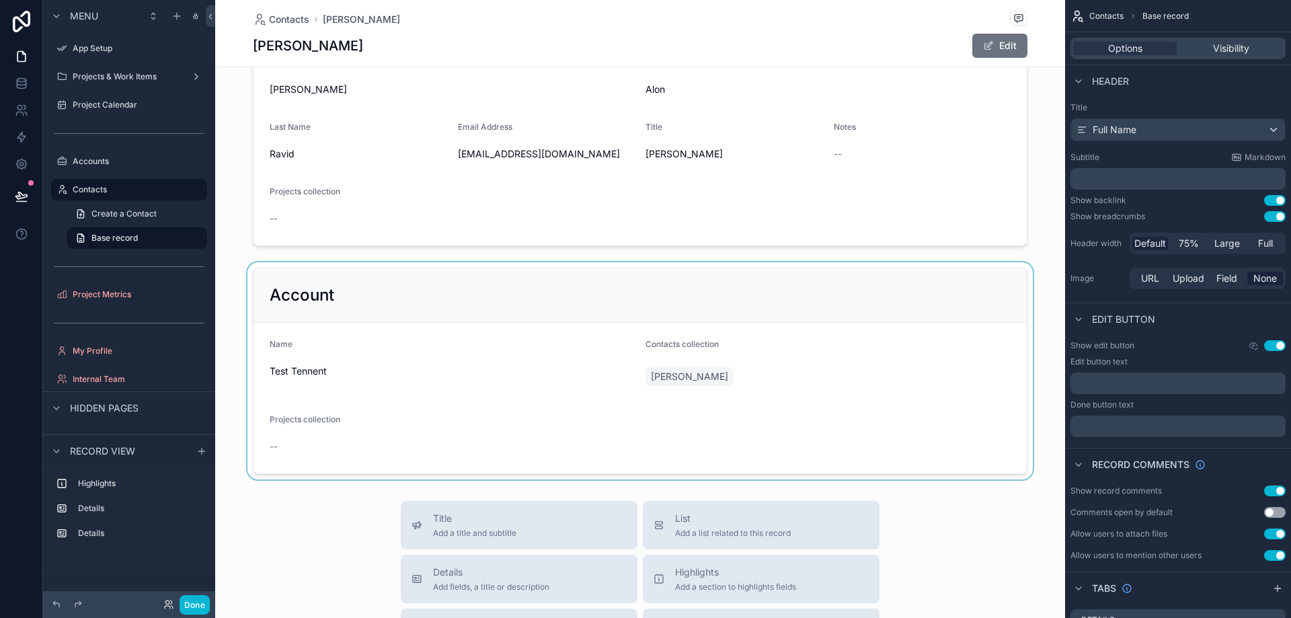
scroll to position [114, 0]
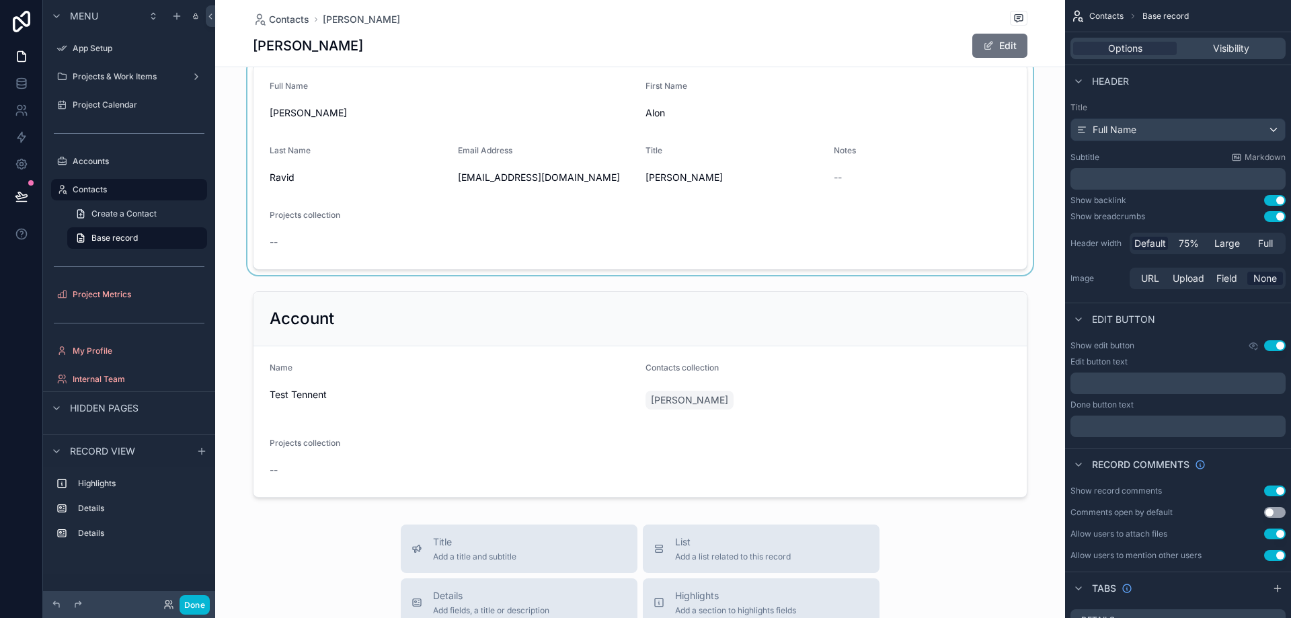
click at [883, 127] on div "scrollable content" at bounding box center [640, 166] width 850 height 216
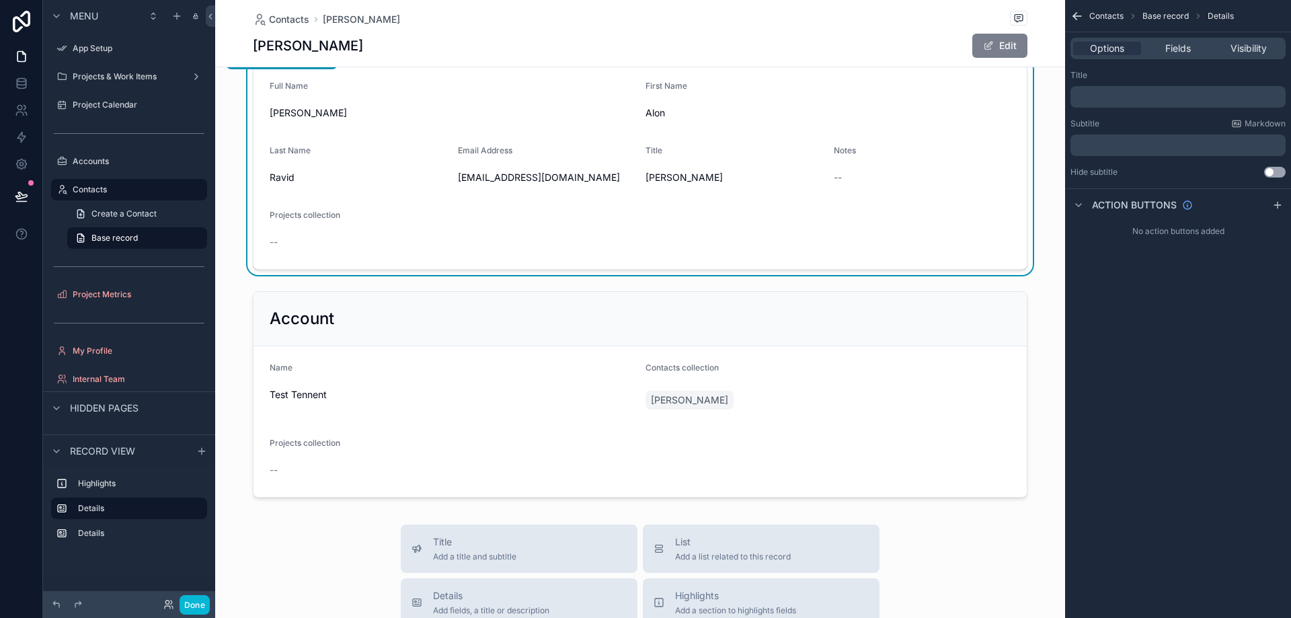
click at [999, 36] on button "Edit" at bounding box center [999, 46] width 55 height 24
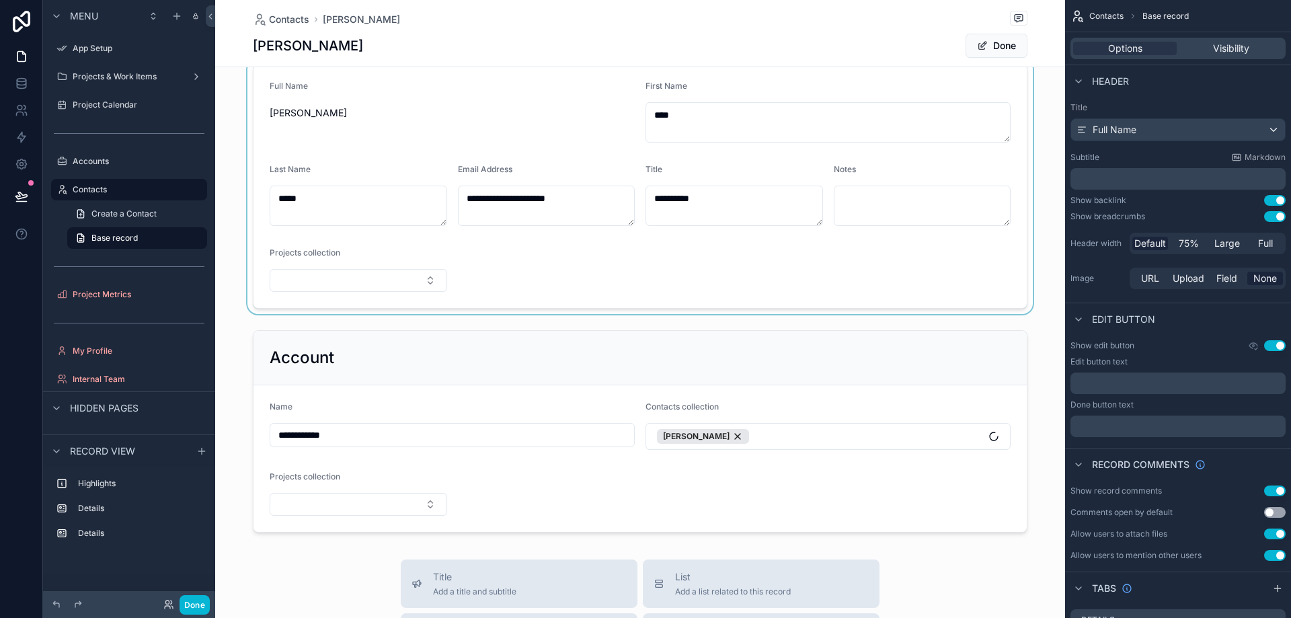
click at [393, 270] on div "scrollable content" at bounding box center [640, 185] width 850 height 255
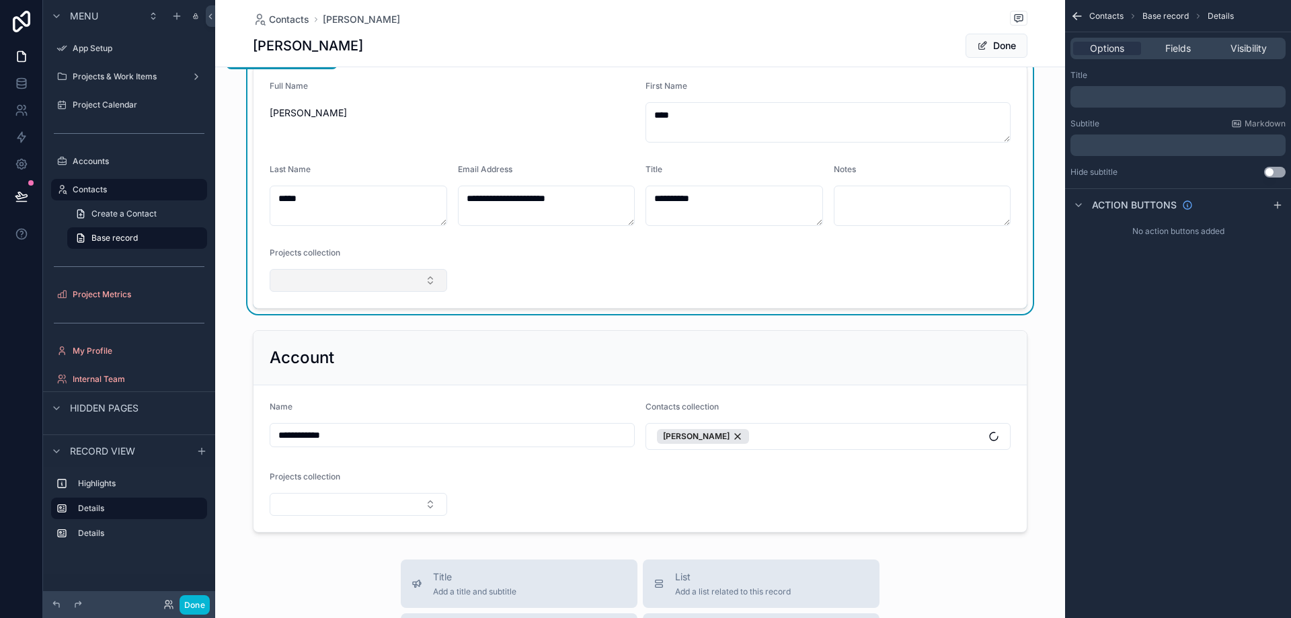
click at [394, 280] on button "Select Button" at bounding box center [358, 280] width 177 height 23
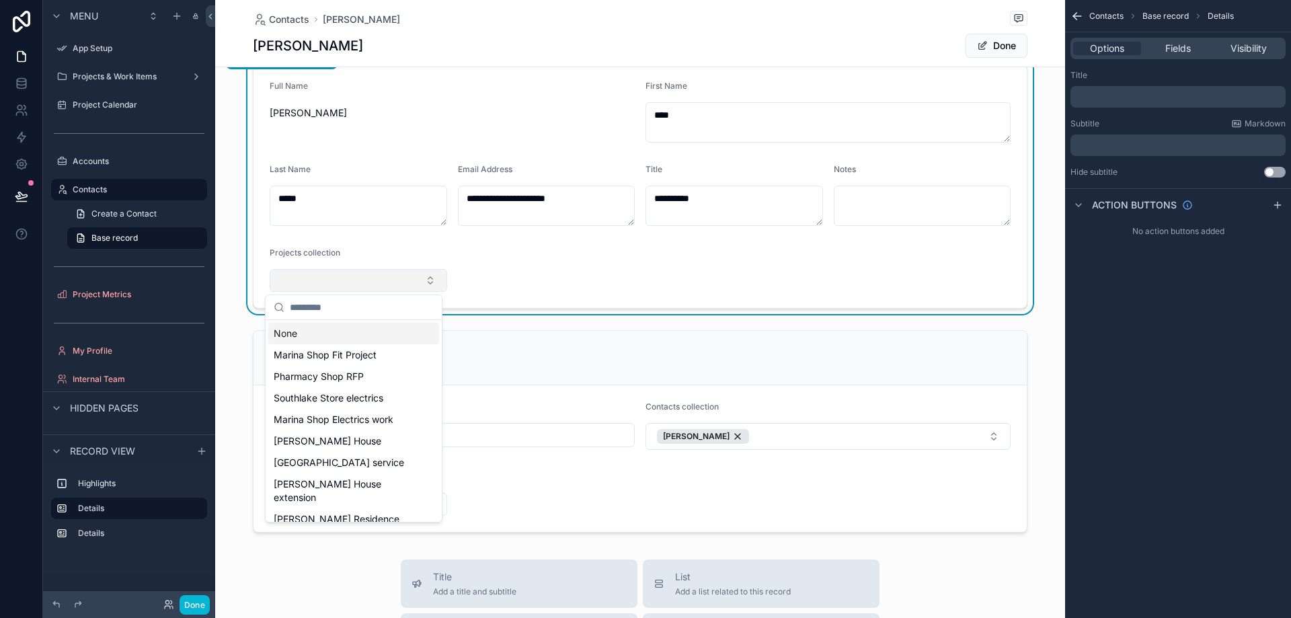
click at [396, 280] on button "Select Button" at bounding box center [358, 280] width 177 height 23
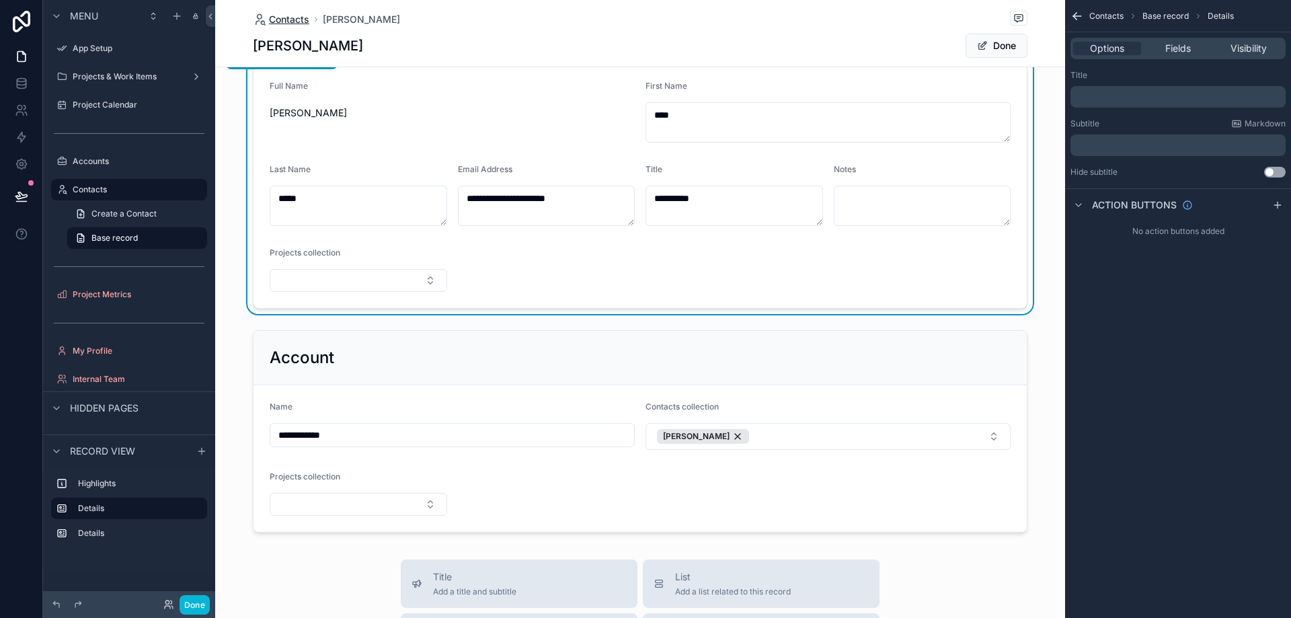
click at [279, 15] on span "Contacts" at bounding box center [289, 19] width 40 height 13
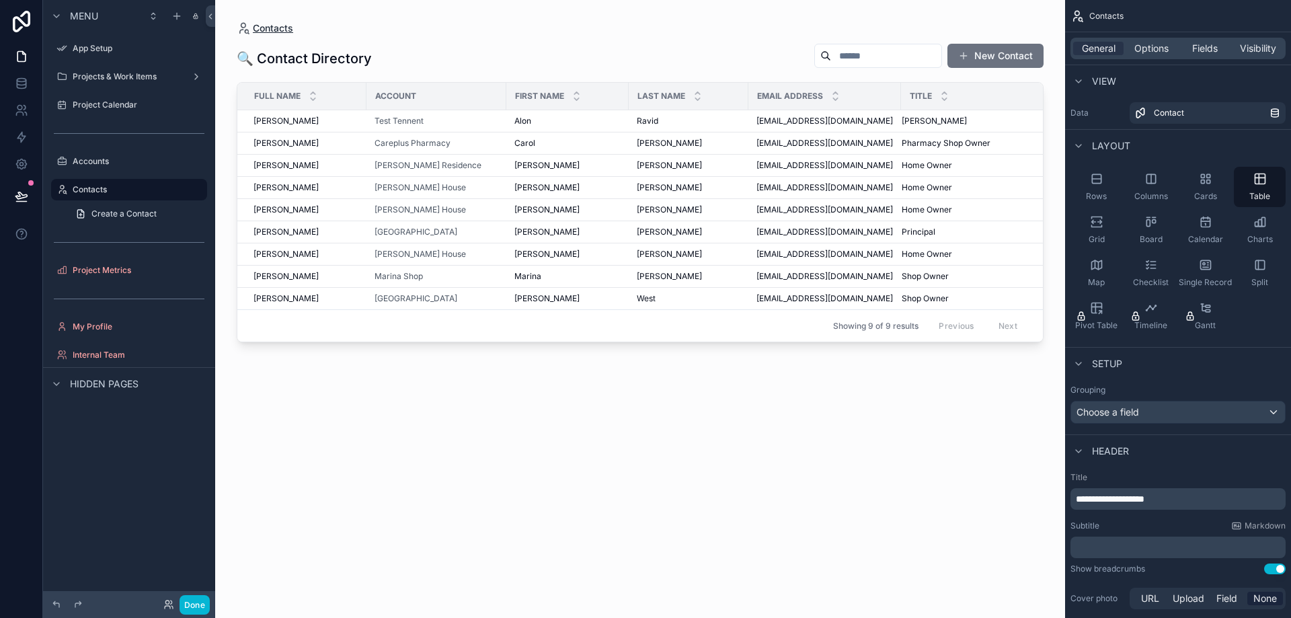
click at [277, 23] on span "Contacts" at bounding box center [273, 28] width 40 height 13
click at [144, 41] on div "App Setup" at bounding box center [129, 48] width 113 height 16
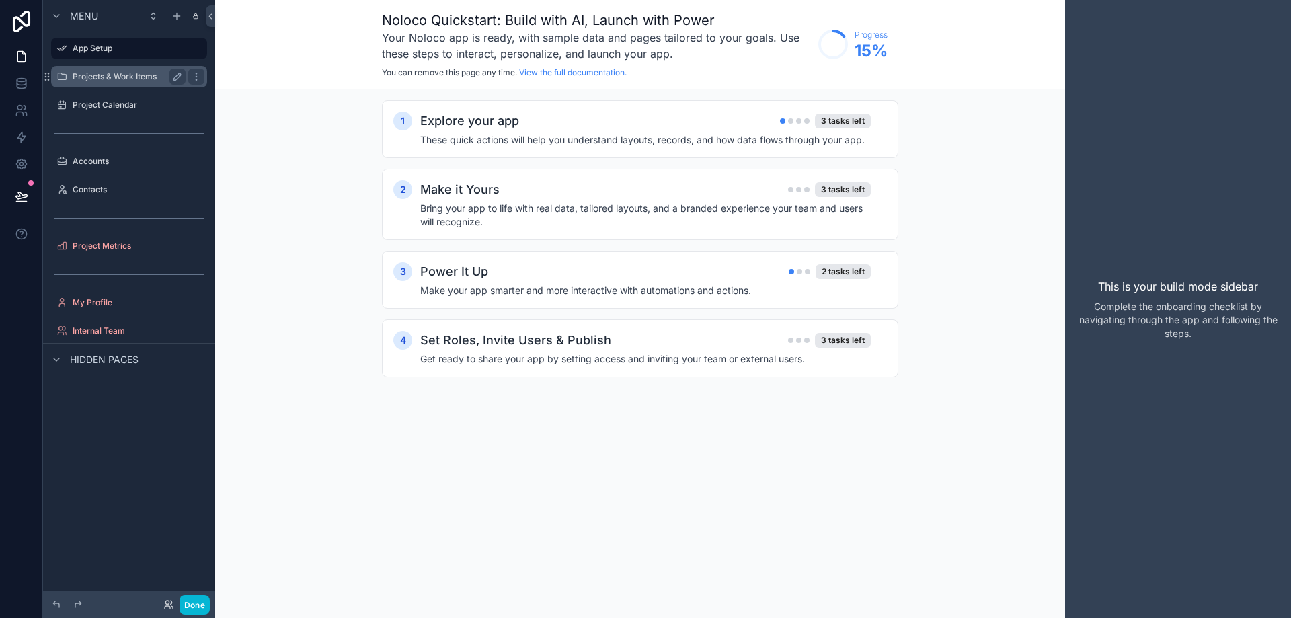
click at [120, 71] on label "Projects & Work Items" at bounding box center [127, 76] width 108 height 11
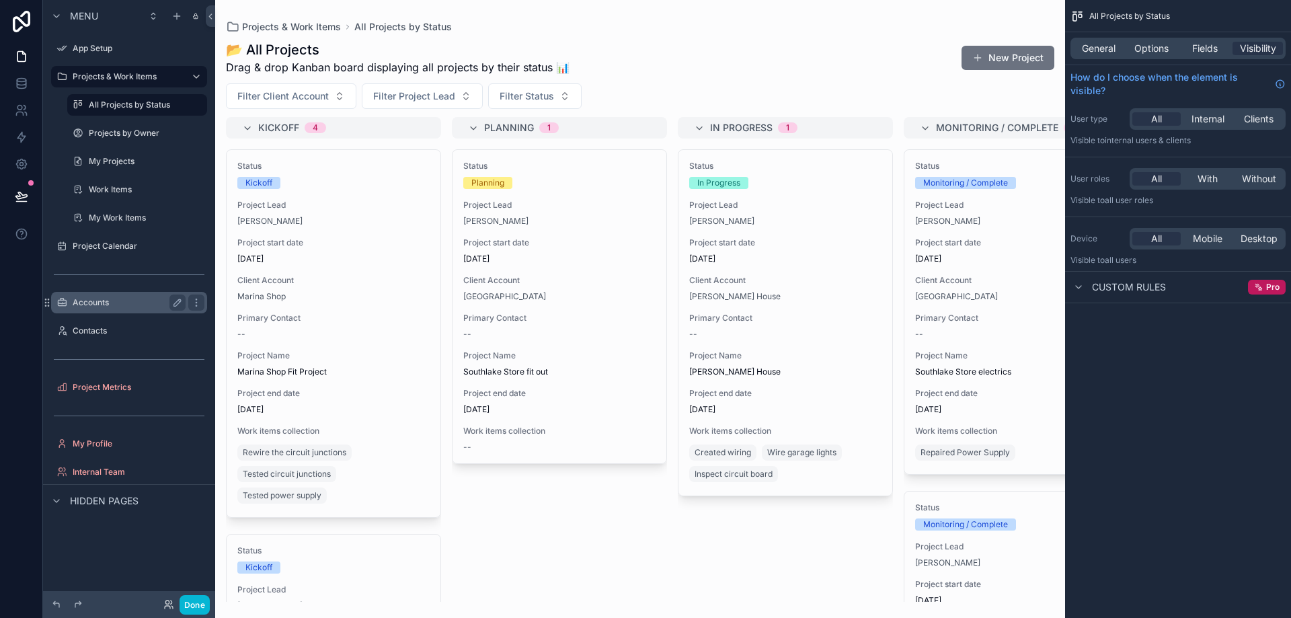
click at [121, 305] on label "Accounts" at bounding box center [127, 302] width 108 height 11
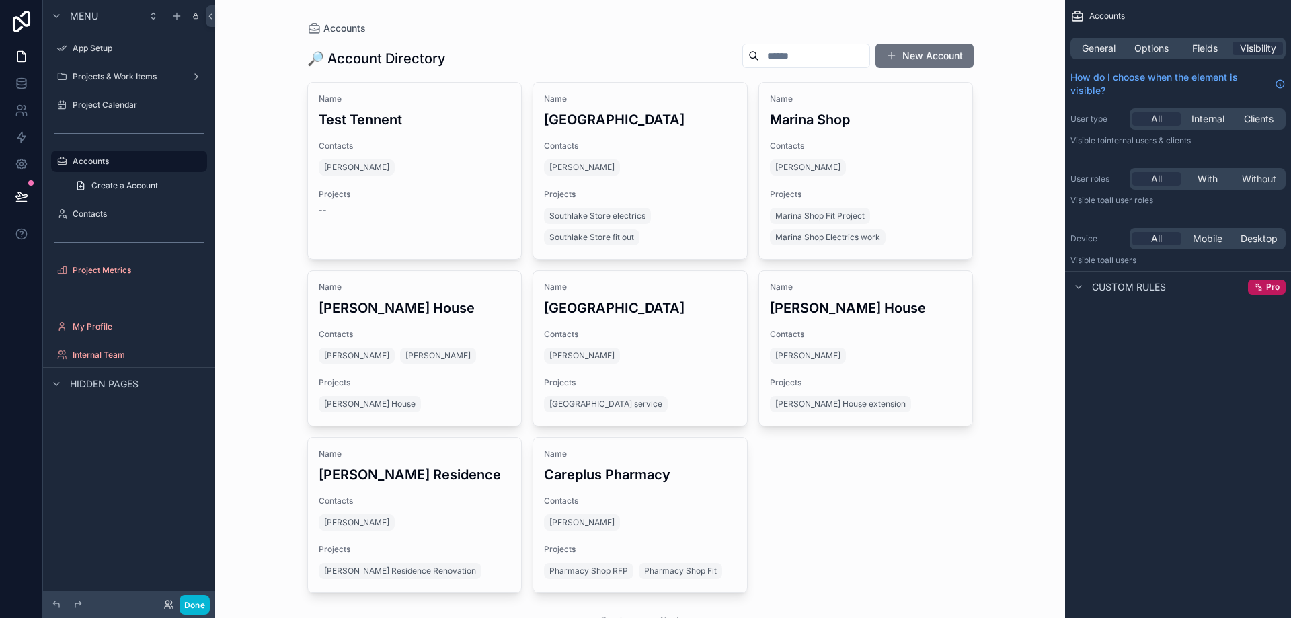
click at [363, 128] on div "scrollable content" at bounding box center [641, 339] width 688 height 678
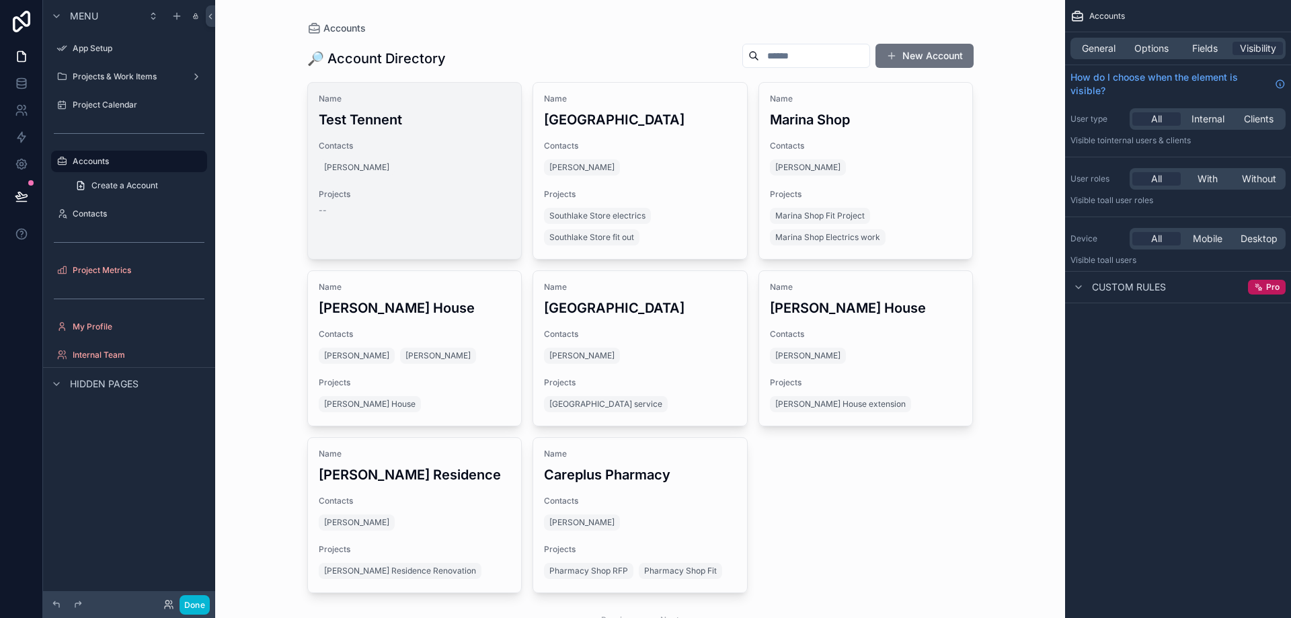
click at [360, 97] on span "Name" at bounding box center [415, 98] width 192 height 11
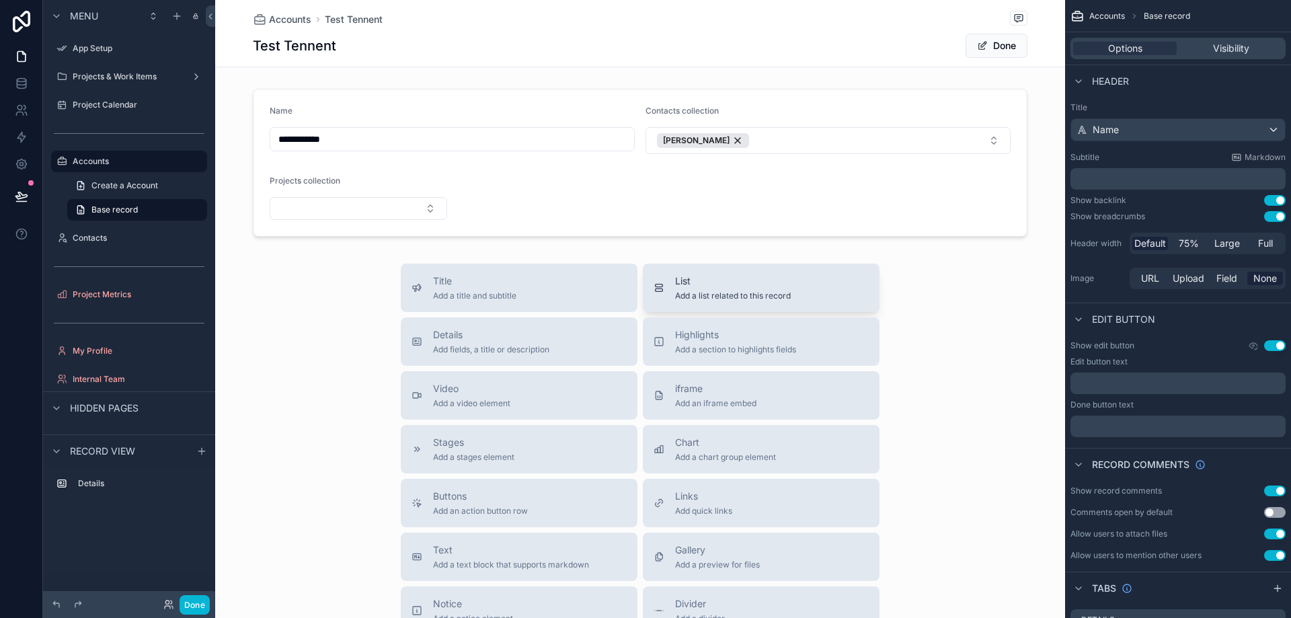
scroll to position [67, 0]
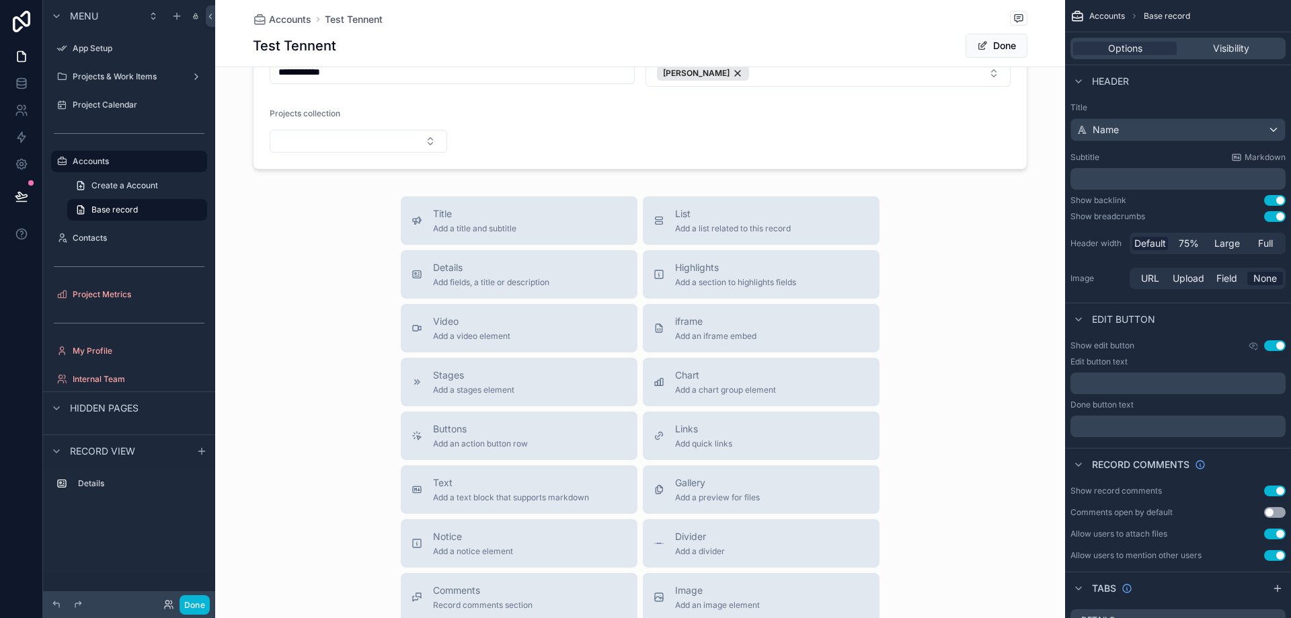
click at [316, 297] on div "Title Add a title and subtitle List Add a list related to this record Details A…" at bounding box center [640, 435] width 850 height 479
click at [127, 72] on label "Projects & Work Items" at bounding box center [127, 76] width 108 height 11
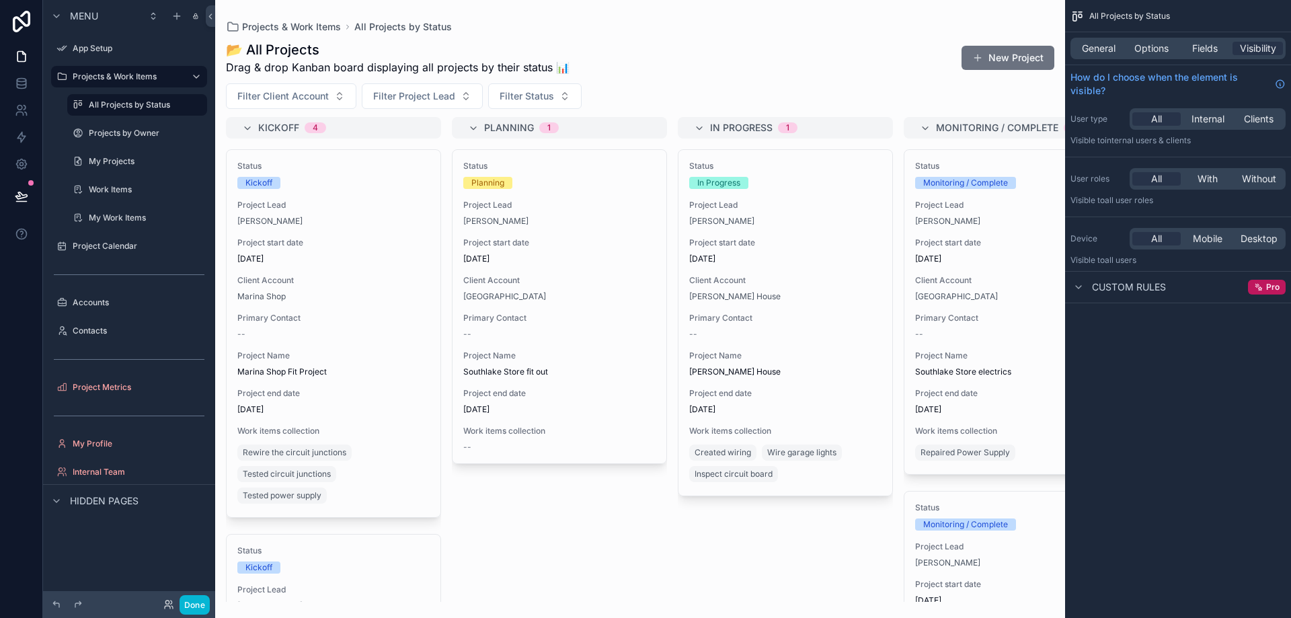
click at [340, 101] on div "scrollable content" at bounding box center [640, 309] width 850 height 618
click at [322, 93] on span "Filter Client Account" at bounding box center [282, 95] width 91 height 13
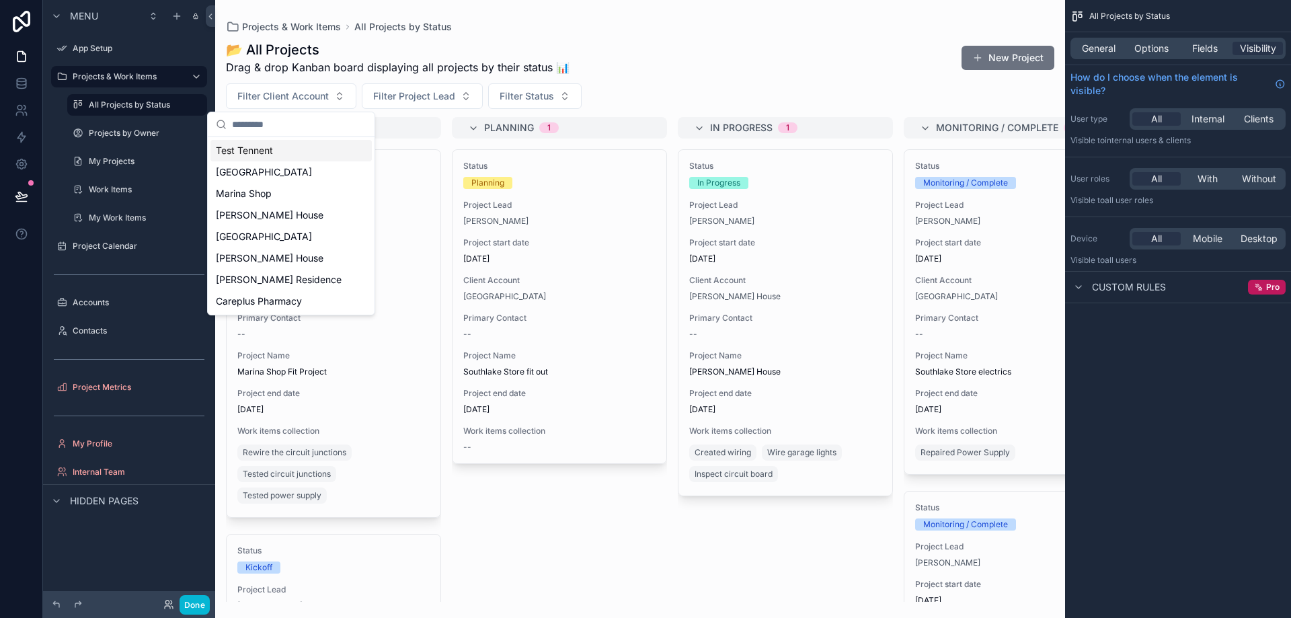
click at [282, 150] on div "Test Tennent" at bounding box center [290, 151] width 161 height 22
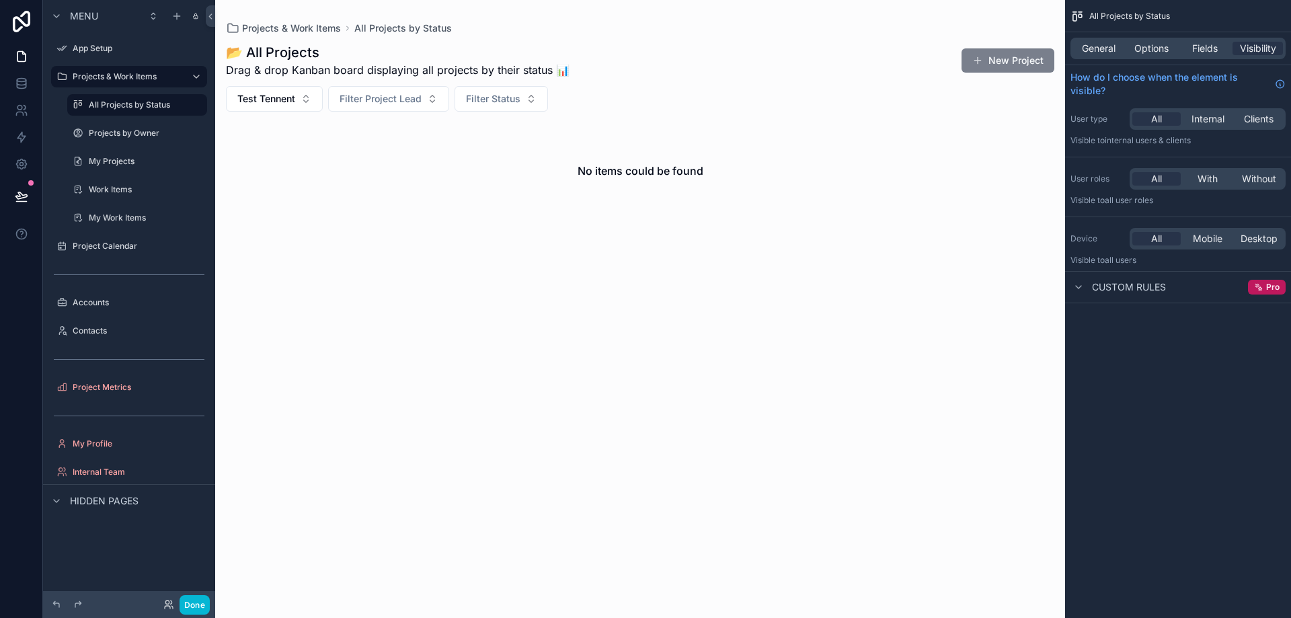
click at [1017, 58] on button "New Project" at bounding box center [1007, 60] width 93 height 24
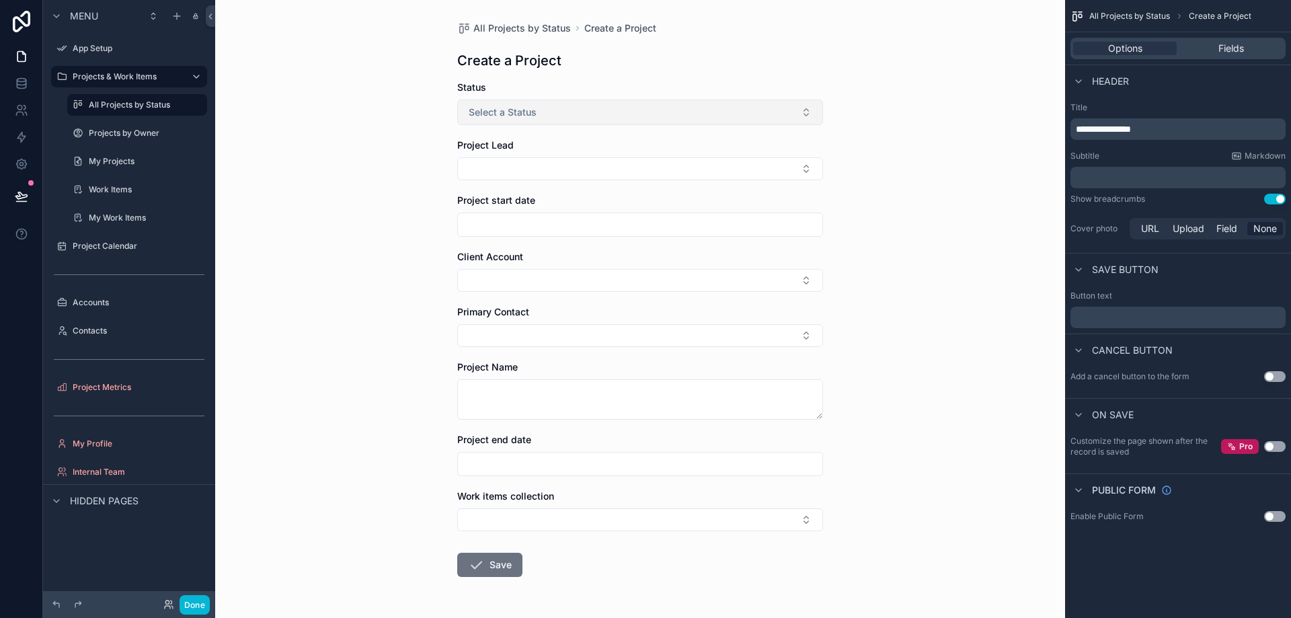
click at [666, 117] on button "Select a Status" at bounding box center [640, 113] width 366 height 26
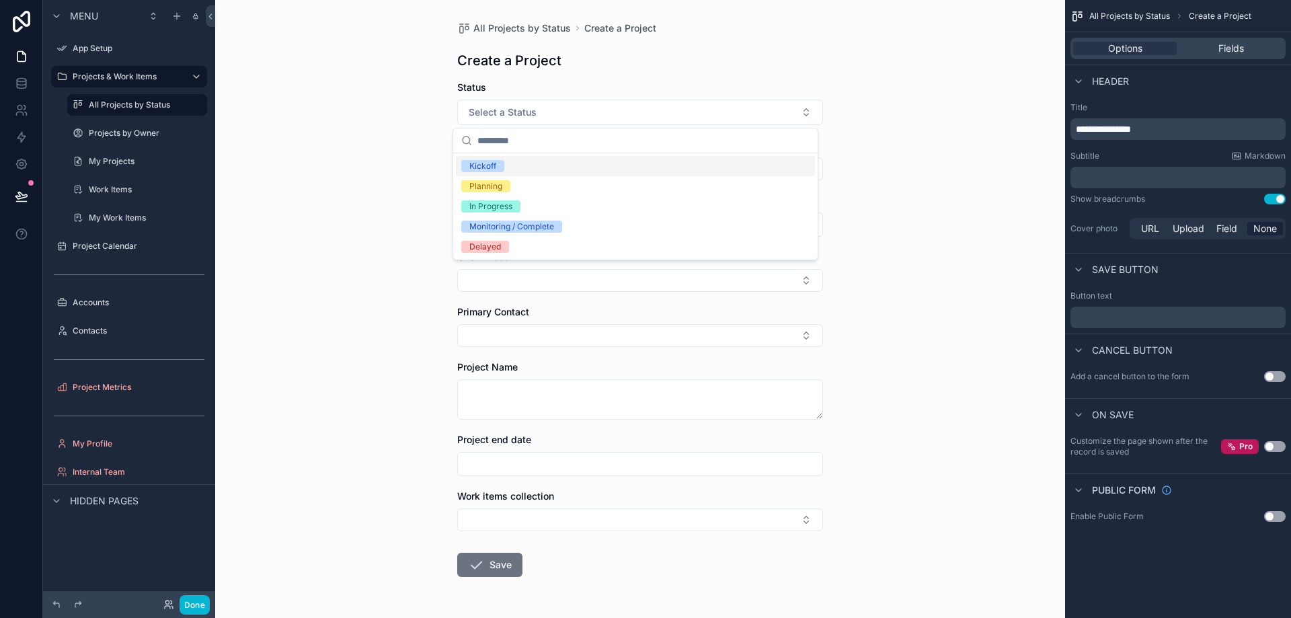
click at [663, 165] on div "Kickoff" at bounding box center [635, 166] width 359 height 20
click at [641, 175] on button "Select Button" at bounding box center [640, 168] width 366 height 23
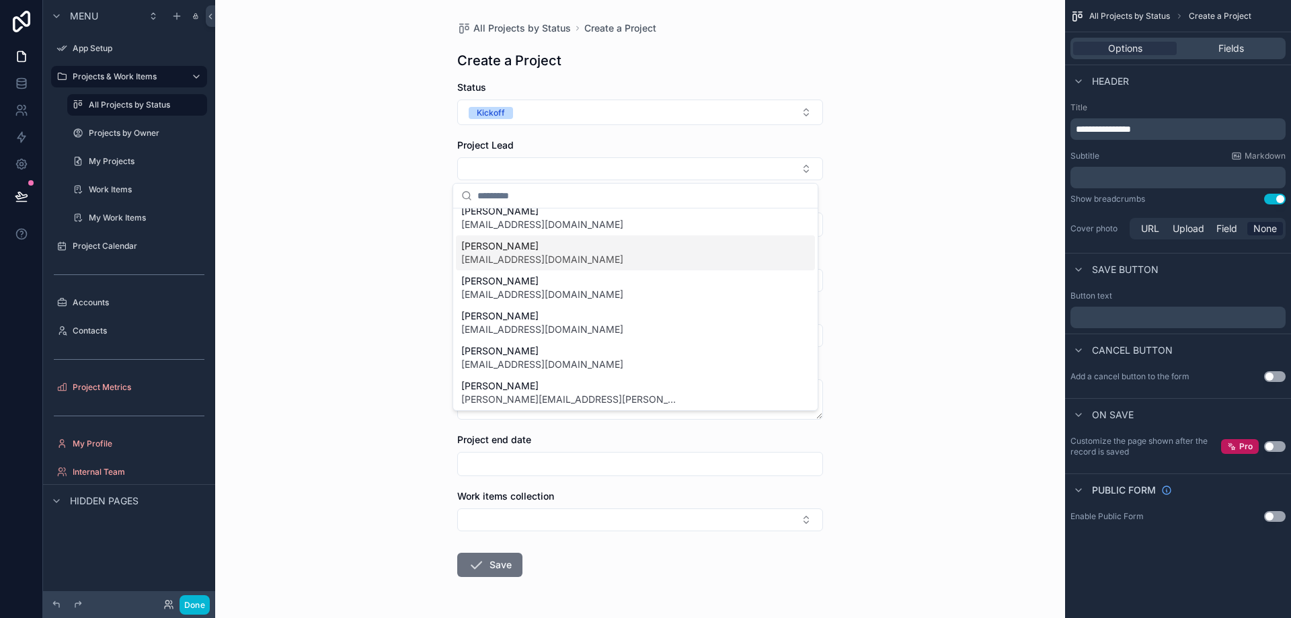
scroll to position [13, 0]
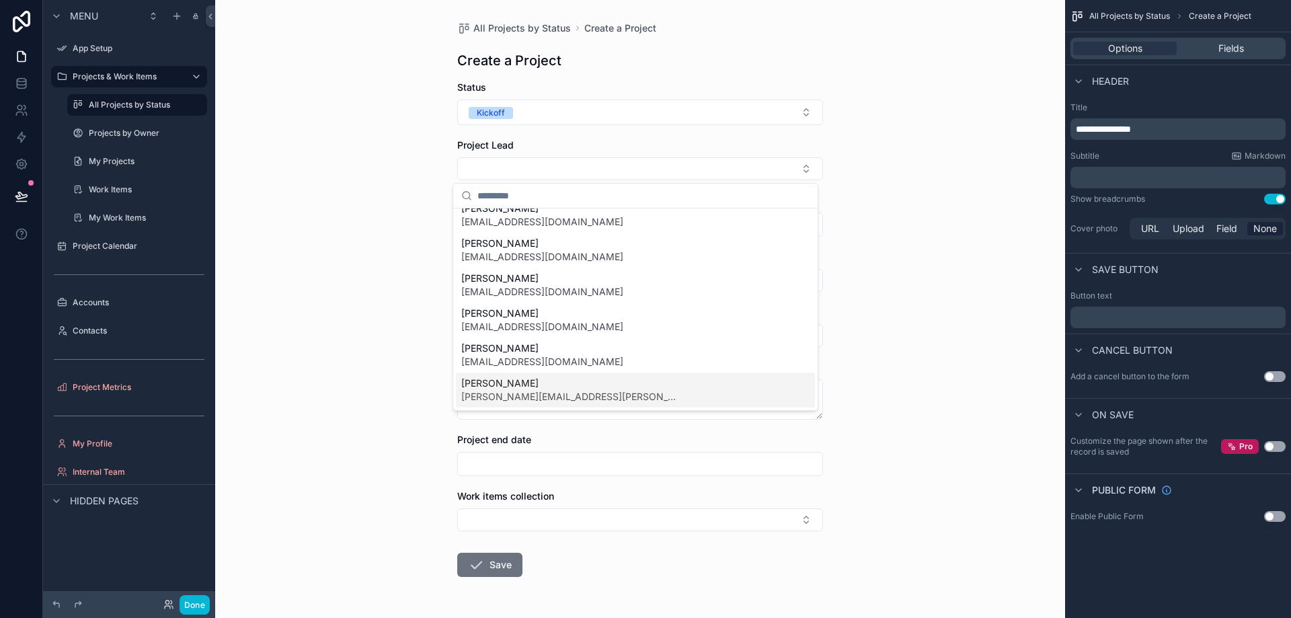
click at [658, 404] on div "Dean Hassin [EMAIL_ADDRESS][PERSON_NAME][DOMAIN_NAME]" at bounding box center [635, 389] width 359 height 35
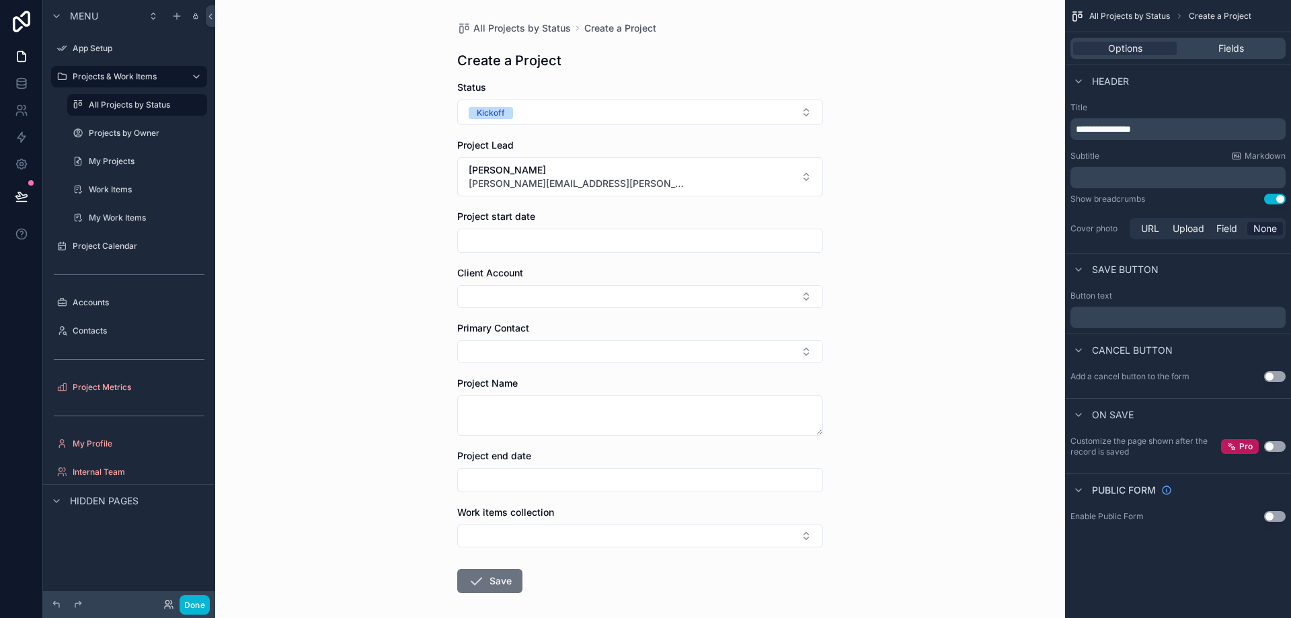
click at [537, 242] on input "scrollable content" at bounding box center [640, 240] width 364 height 19
click at [640, 270] on button "[DATE]" at bounding box center [635, 274] width 53 height 24
type input "********"
click at [358, 331] on div "All Projects by Status Create a Project Create a Project Status Kickoff Project…" at bounding box center [640, 309] width 850 height 618
click at [535, 473] on input "scrollable content" at bounding box center [640, 480] width 364 height 19
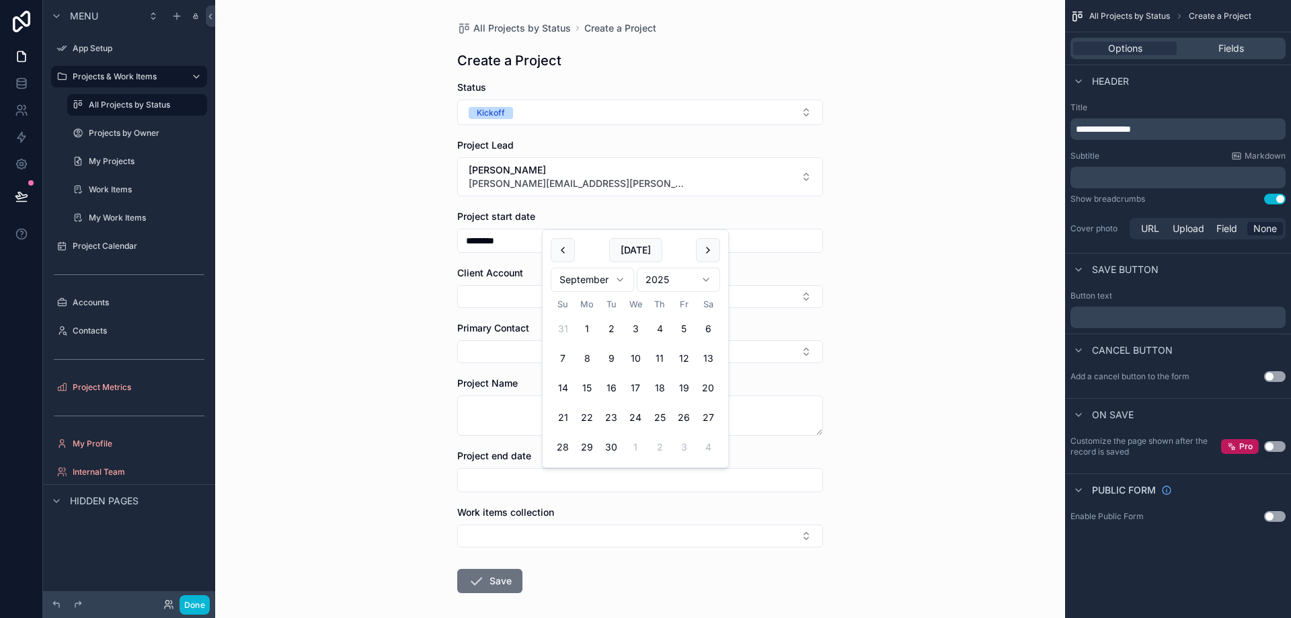
click at [391, 428] on div "All Projects by Status Create a Project Create a Project Status Kickoff Project…" at bounding box center [640, 309] width 850 height 618
click at [484, 298] on button "Select Button" at bounding box center [640, 296] width 366 height 23
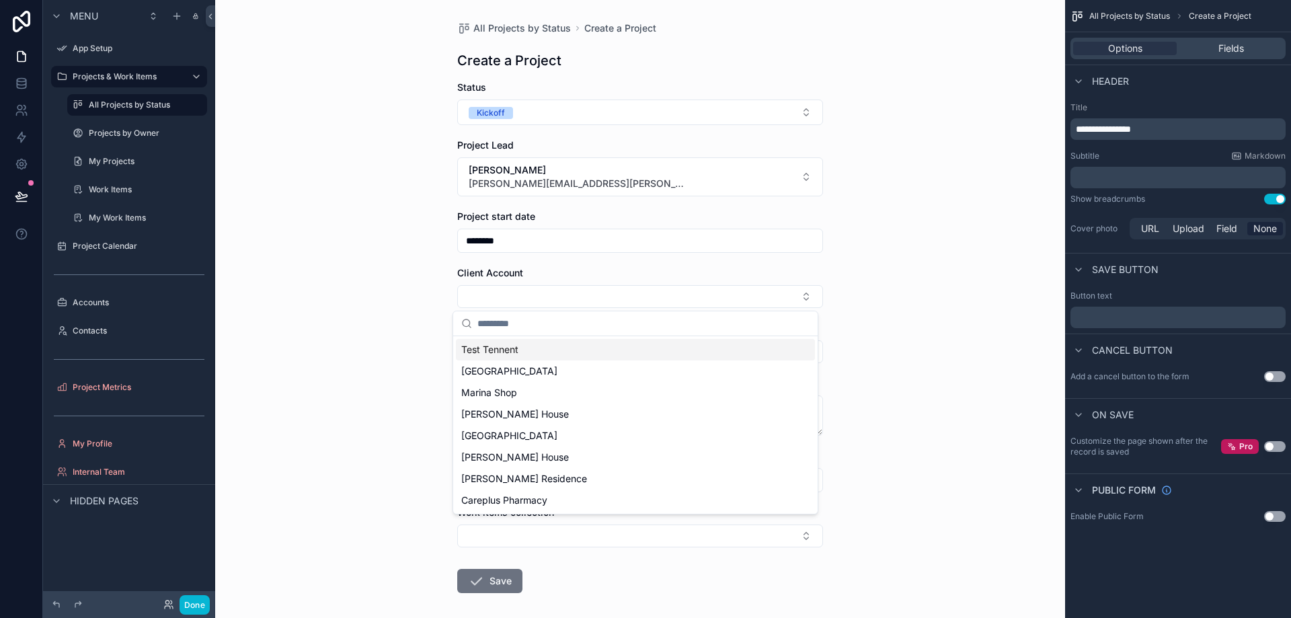
click at [500, 348] on span "Test Tennent" at bounding box center [489, 349] width 57 height 13
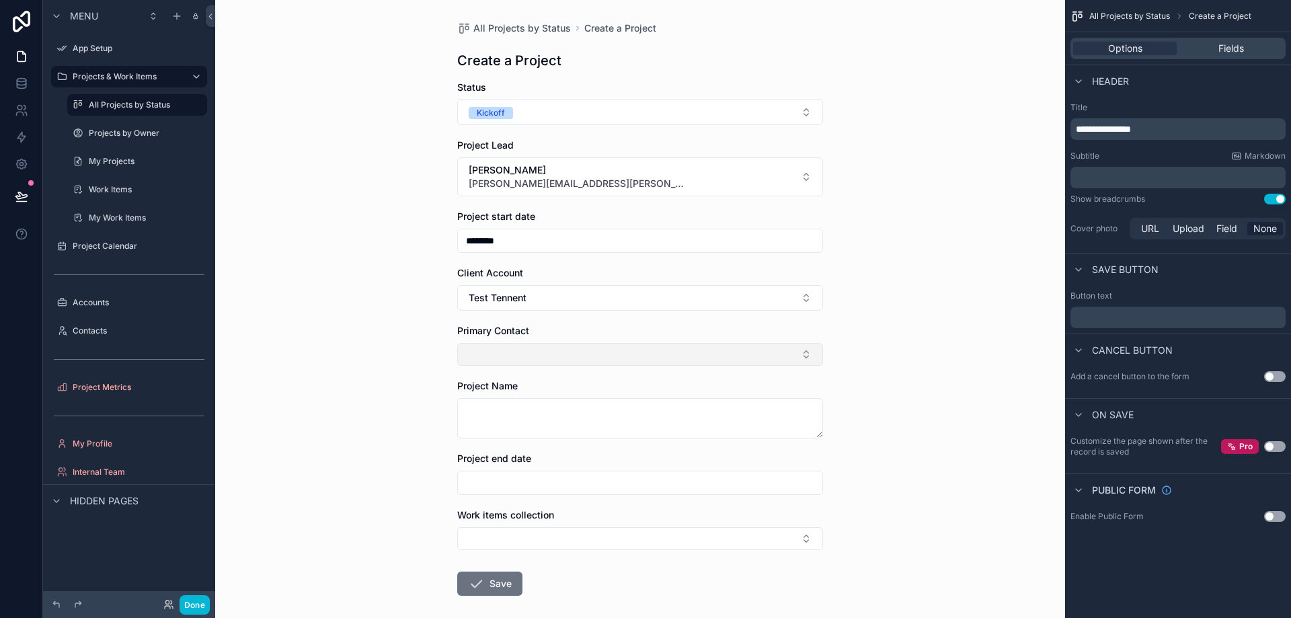
click at [508, 353] on button "Select Button" at bounding box center [640, 354] width 366 height 23
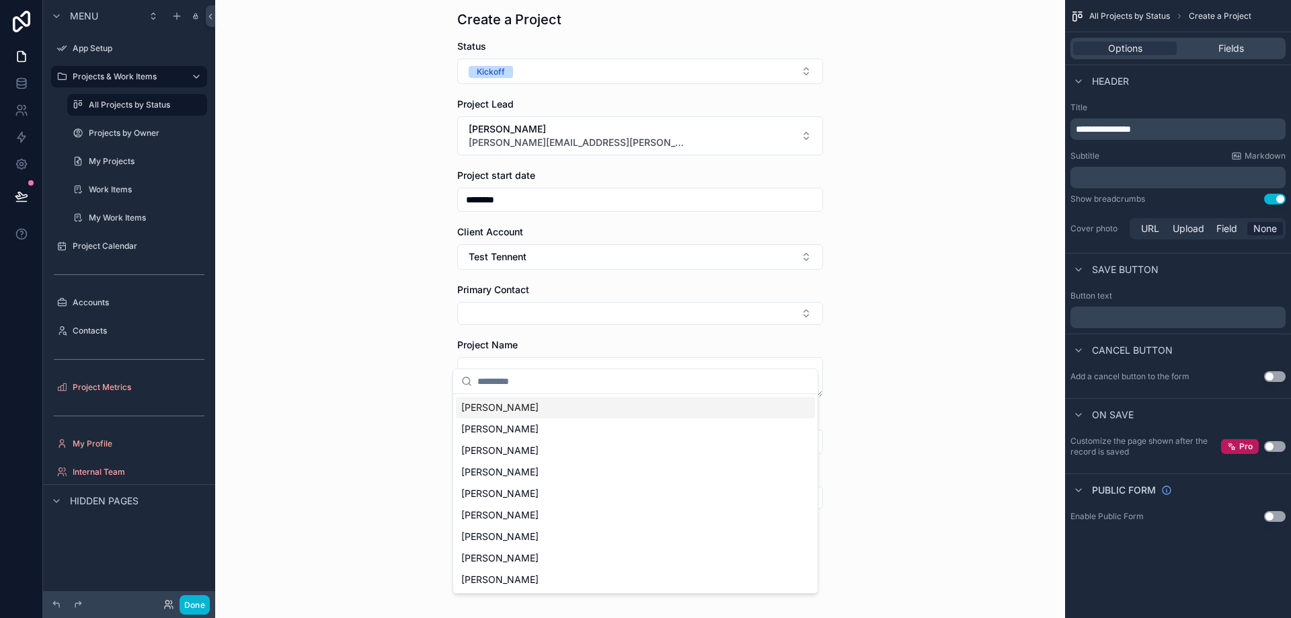
scroll to position [64, 0]
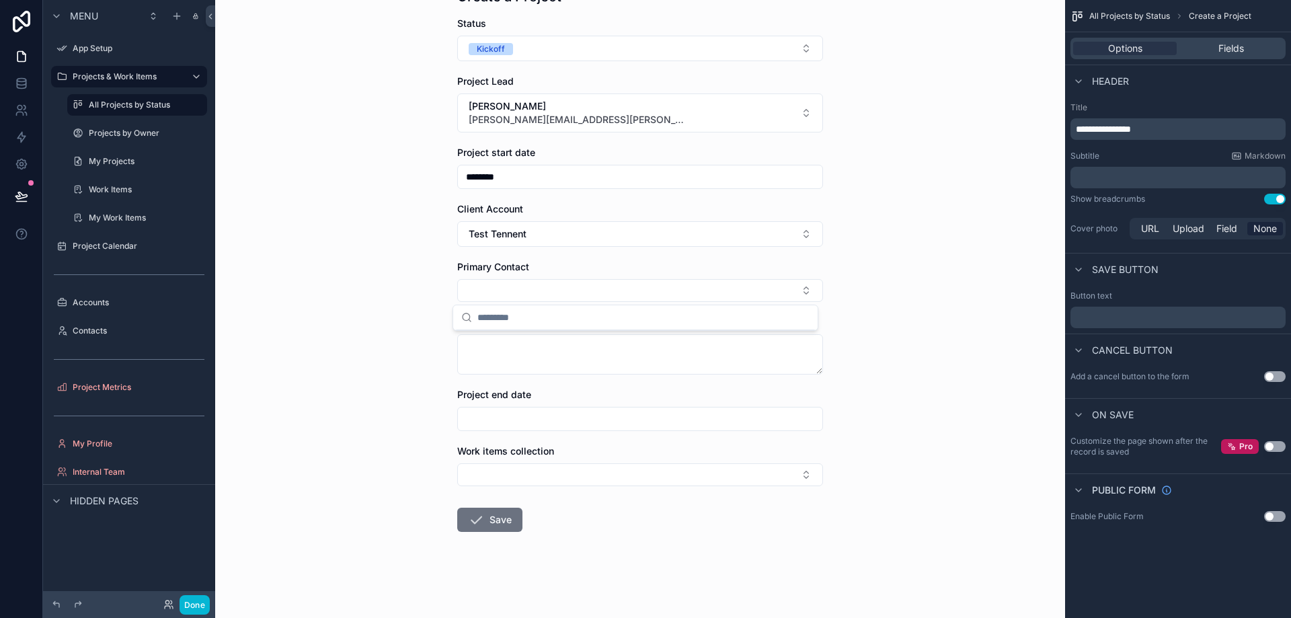
click at [348, 309] on div "All Projects by Status Create a Project Create a Project Status Kickoff Project…" at bounding box center [640, 245] width 850 height 618
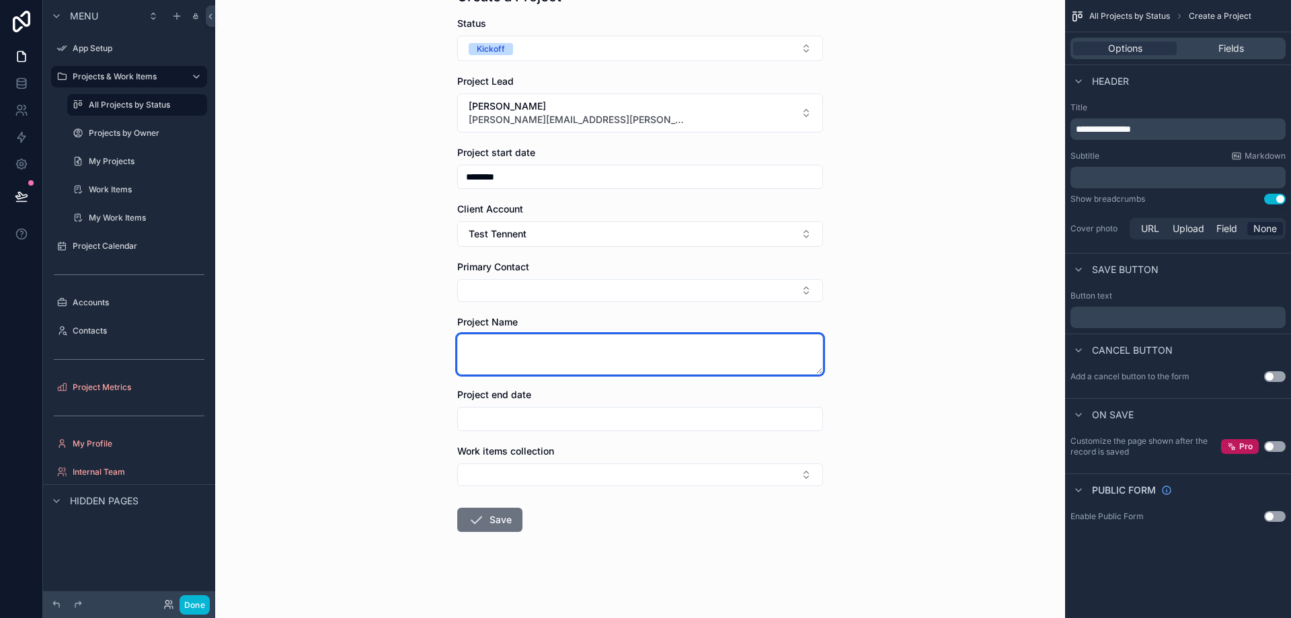
click at [514, 354] on textarea "scrollable content" at bounding box center [640, 354] width 366 height 40
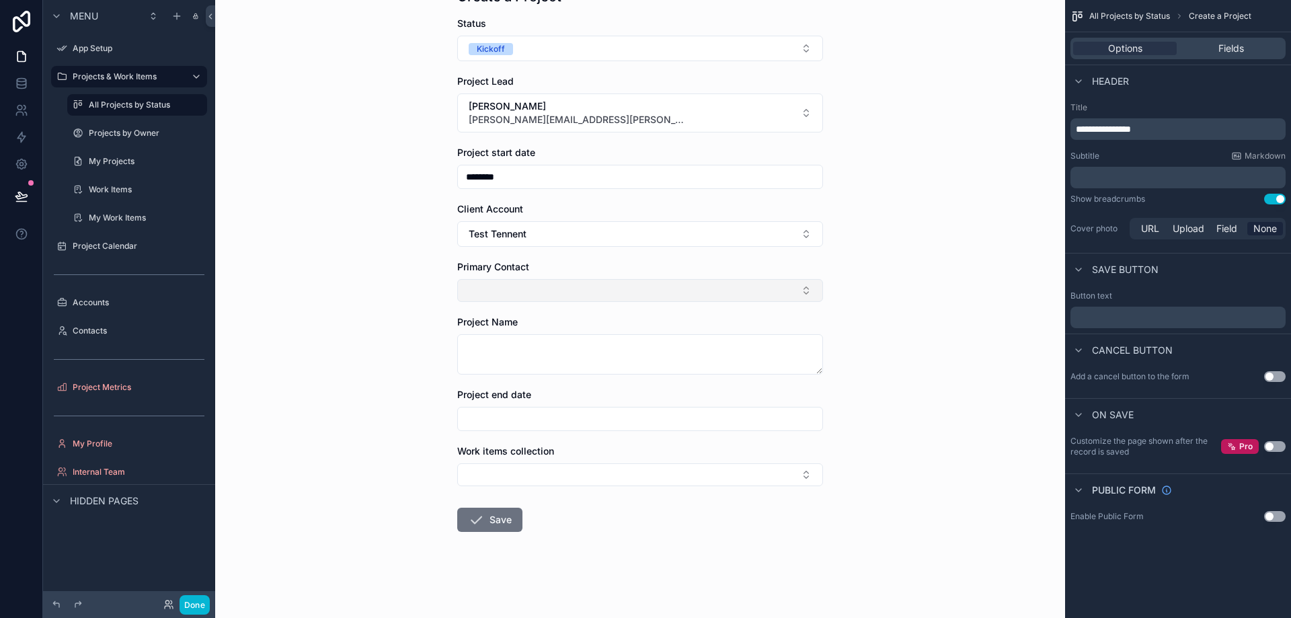
click at [496, 279] on button "Select Button" at bounding box center [640, 290] width 366 height 23
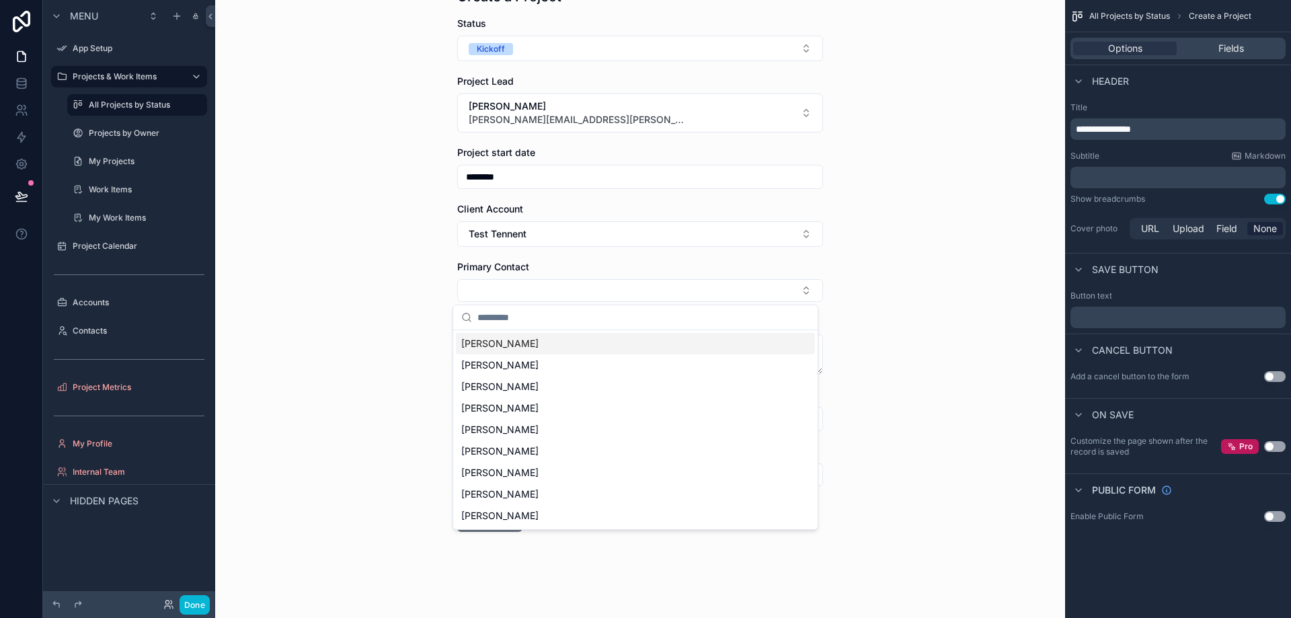
click at [499, 350] on div "[PERSON_NAME]" at bounding box center [635, 344] width 359 height 22
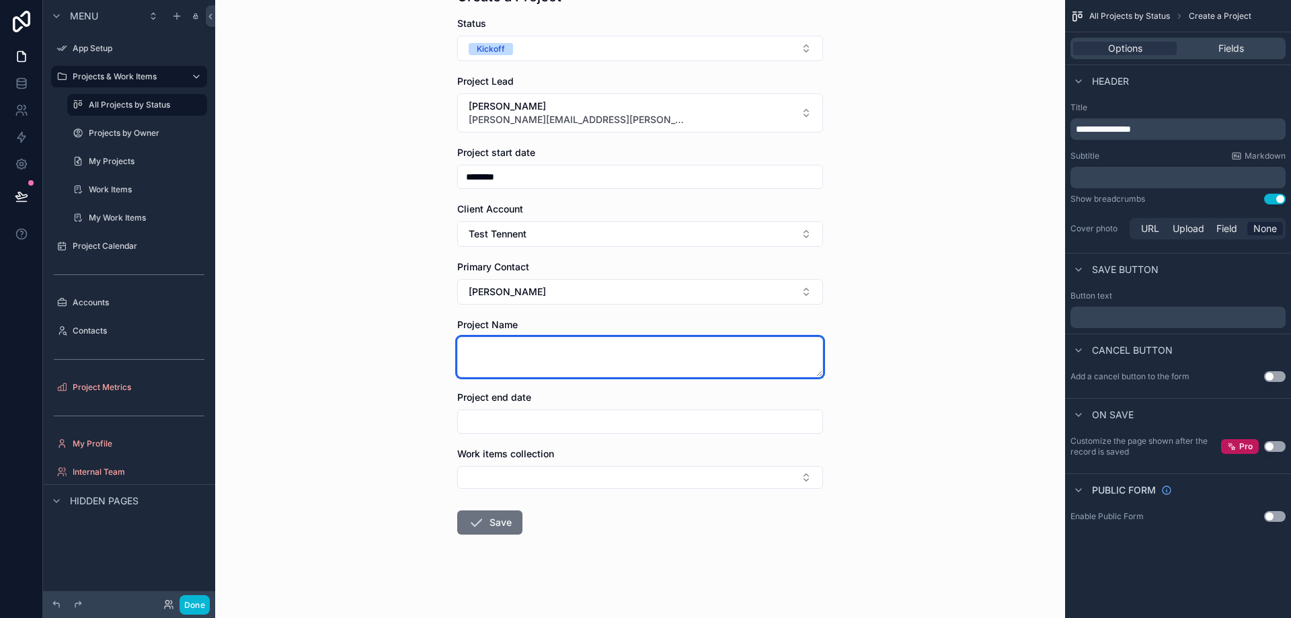
click at [500, 344] on textarea "scrollable content" at bounding box center [640, 357] width 366 height 40
type textarea "**********"
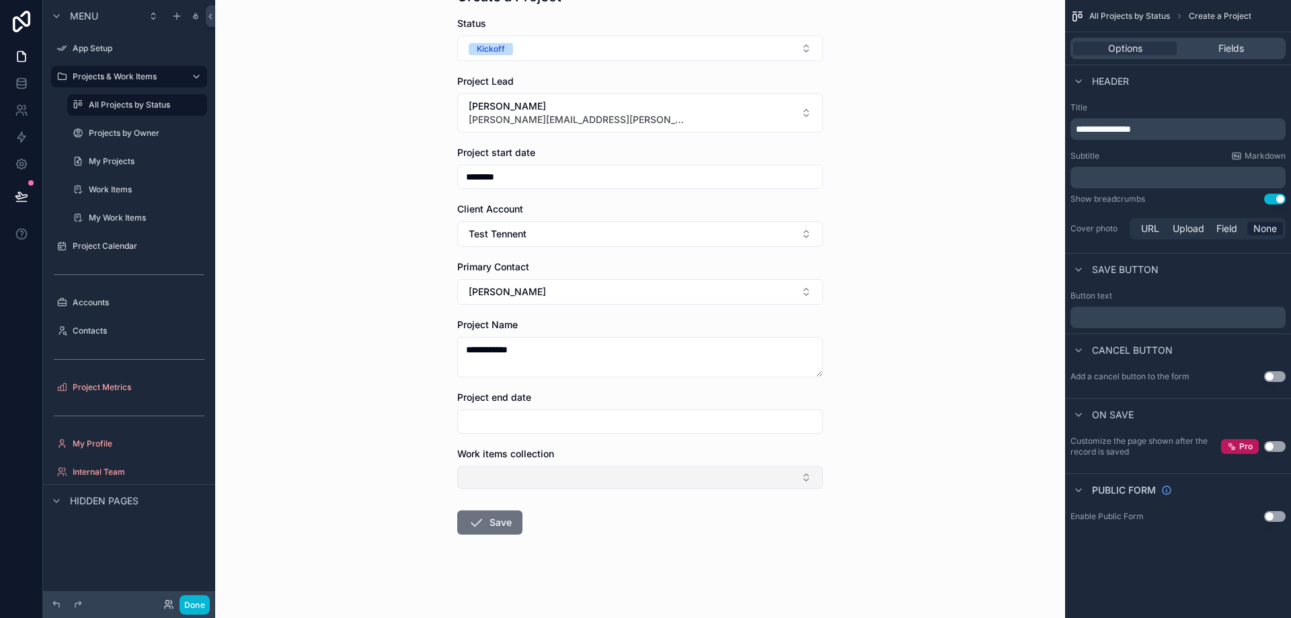
click at [704, 477] on button "Select Button" at bounding box center [640, 477] width 366 height 23
click at [223, 448] on div "**********" at bounding box center [640, 245] width 850 height 618
click at [485, 467] on button "Select Button" at bounding box center [640, 477] width 366 height 23
click at [394, 487] on div "**********" at bounding box center [640, 245] width 850 height 618
click at [487, 524] on button "Save" at bounding box center [489, 522] width 65 height 24
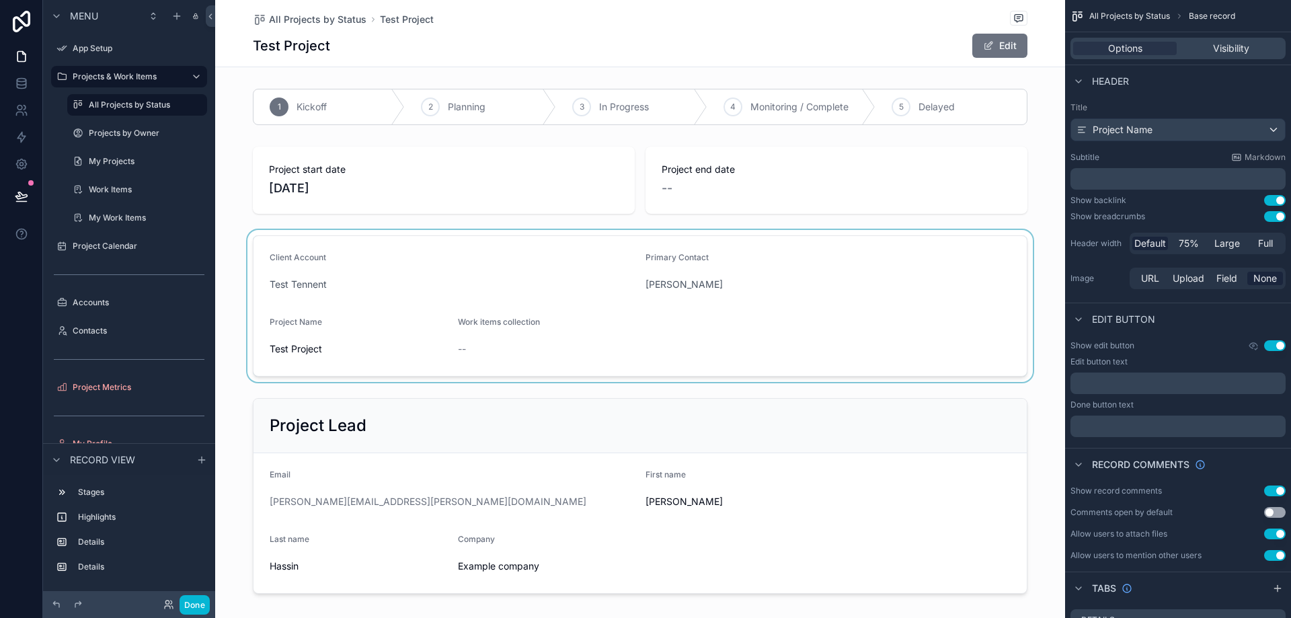
click at [479, 364] on div "scrollable content" at bounding box center [640, 306] width 850 height 152
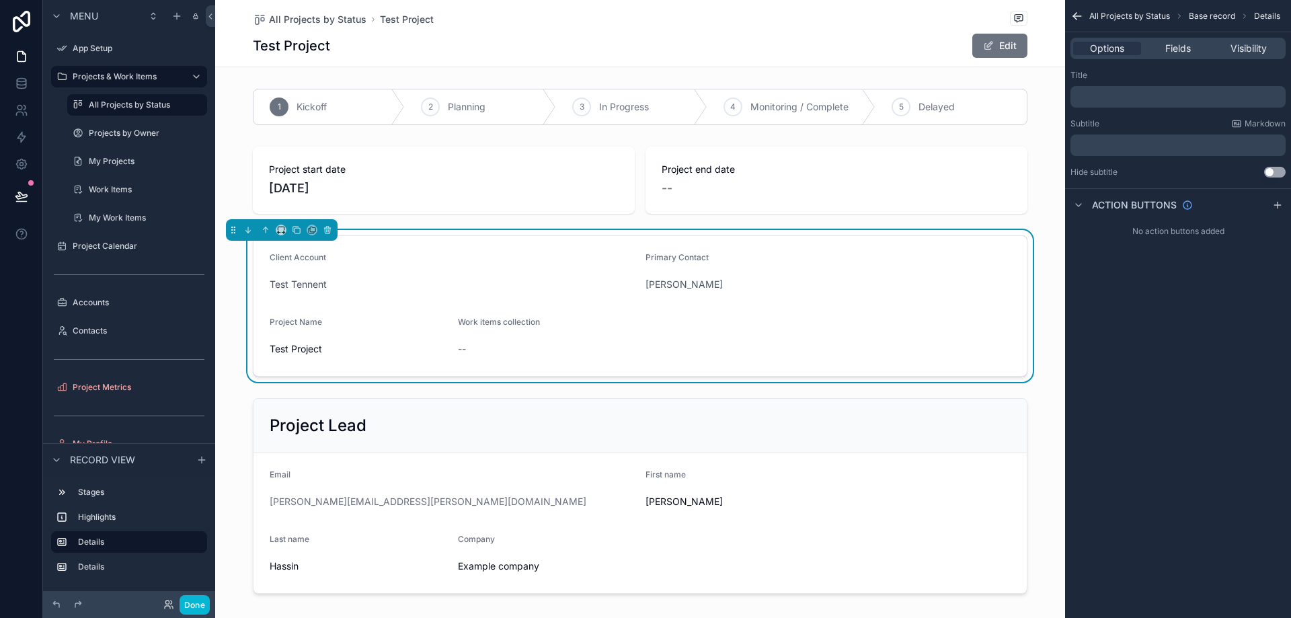
click at [347, 354] on span "Test Project" at bounding box center [358, 348] width 177 height 13
click at [313, 25] on span "All Projects by Status" at bounding box center [317, 19] width 97 height 13
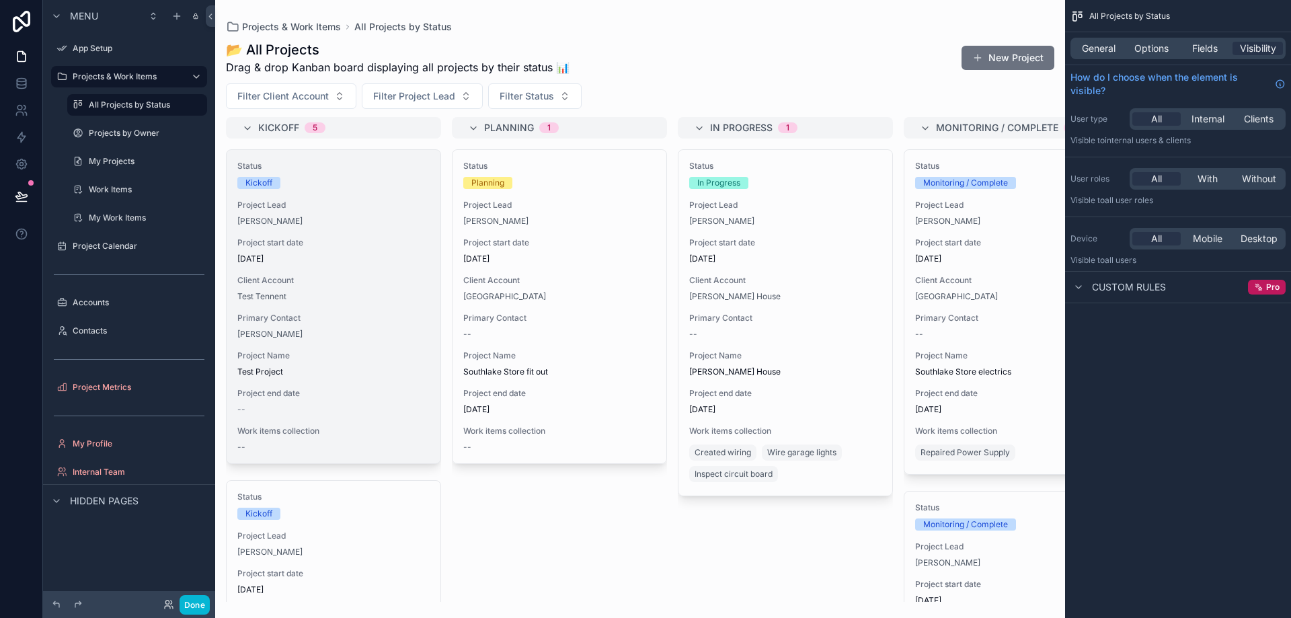
click at [374, 282] on span "Client Account" at bounding box center [333, 280] width 192 height 11
